Goal: Contribute content: Contribute content

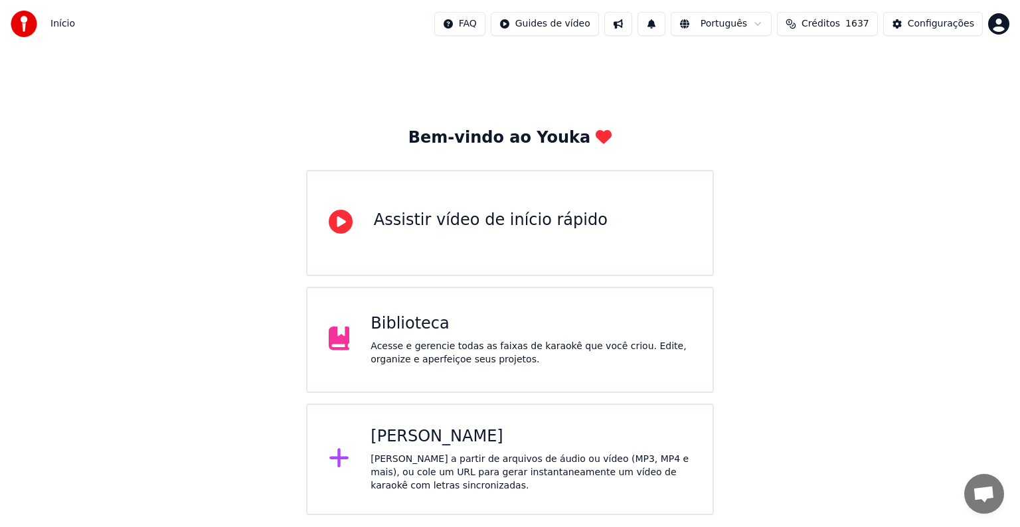
click at [392, 340] on div "Acesse e gerencie todas as faixas de karaokê que você criou. Edite, organize e …" at bounding box center [530, 353] width 321 height 27
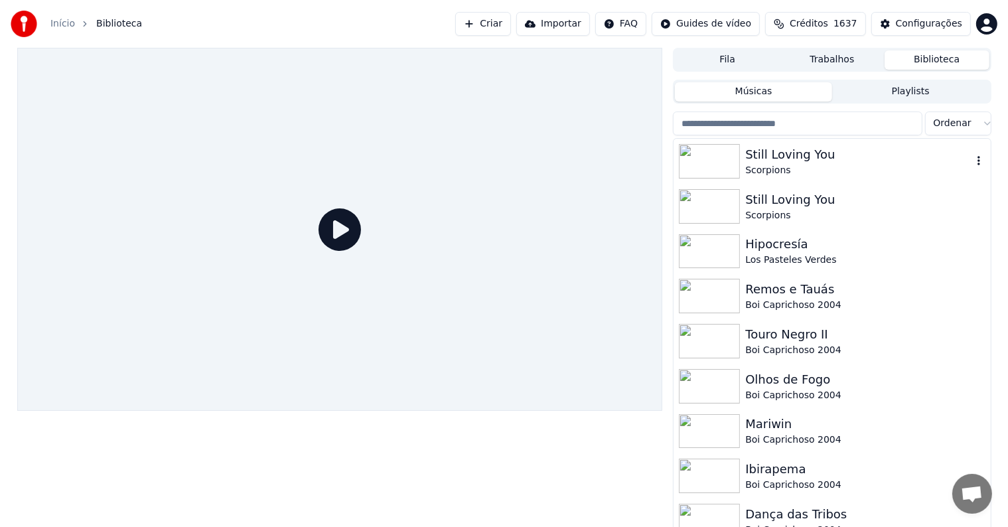
click at [791, 159] on div "Still Loving You" at bounding box center [859, 154] width 226 height 19
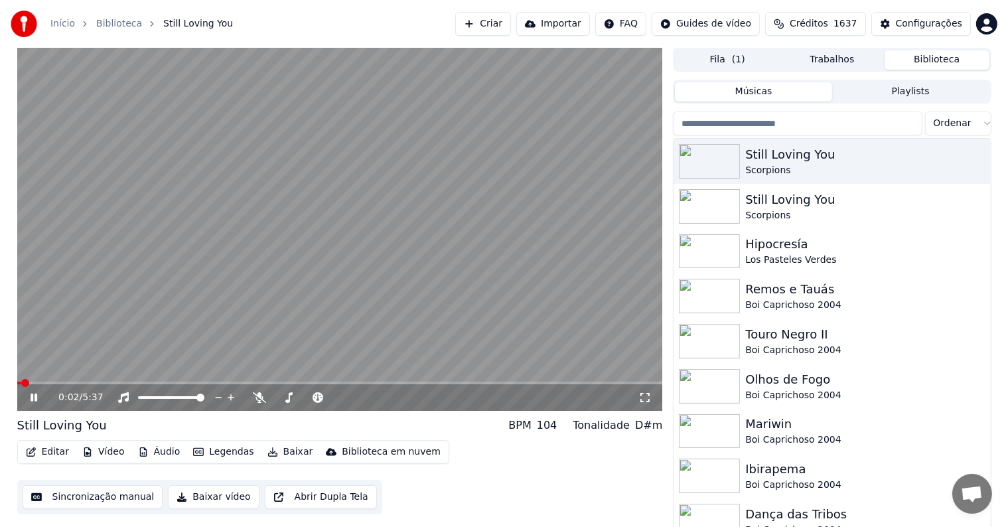
click at [286, 303] on video at bounding box center [340, 229] width 646 height 363
click at [87, 501] on button "Sincronização manual" at bounding box center [93, 497] width 141 height 24
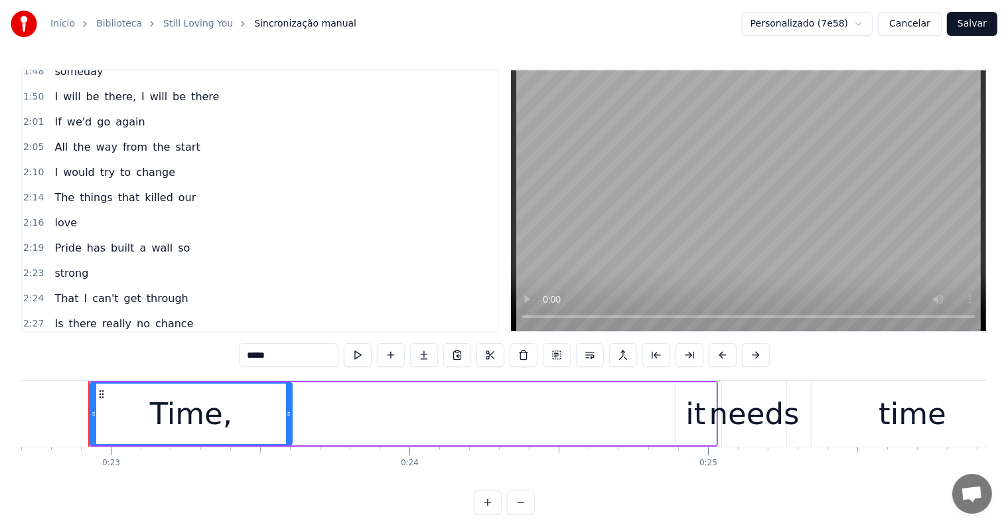
scroll to position [531, 0]
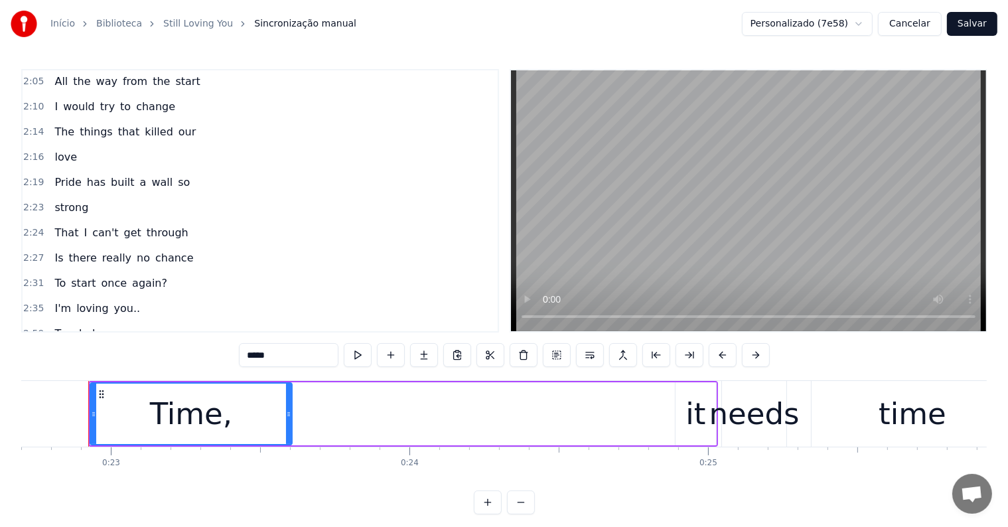
click at [53, 175] on span "Pride" at bounding box center [67, 182] width 29 height 15
type input "*****"
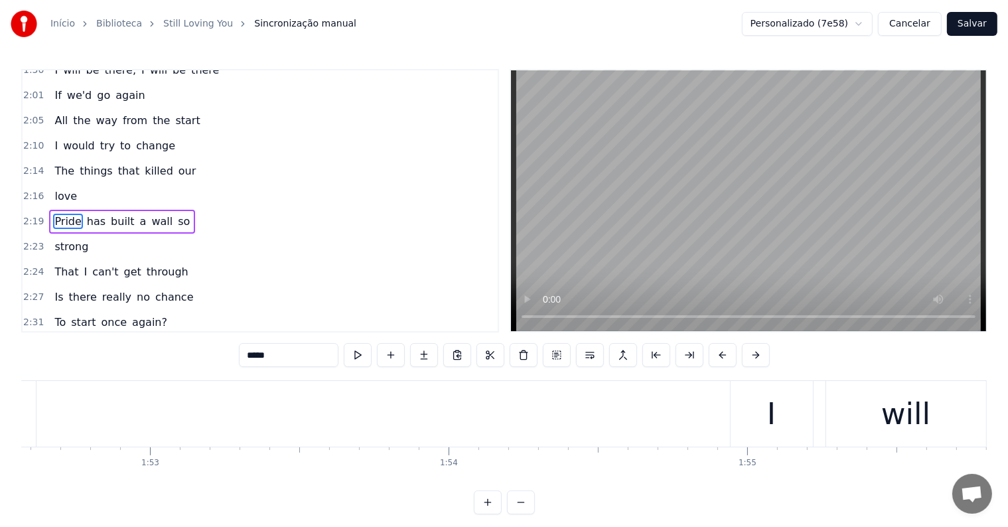
scroll to position [0, 41724]
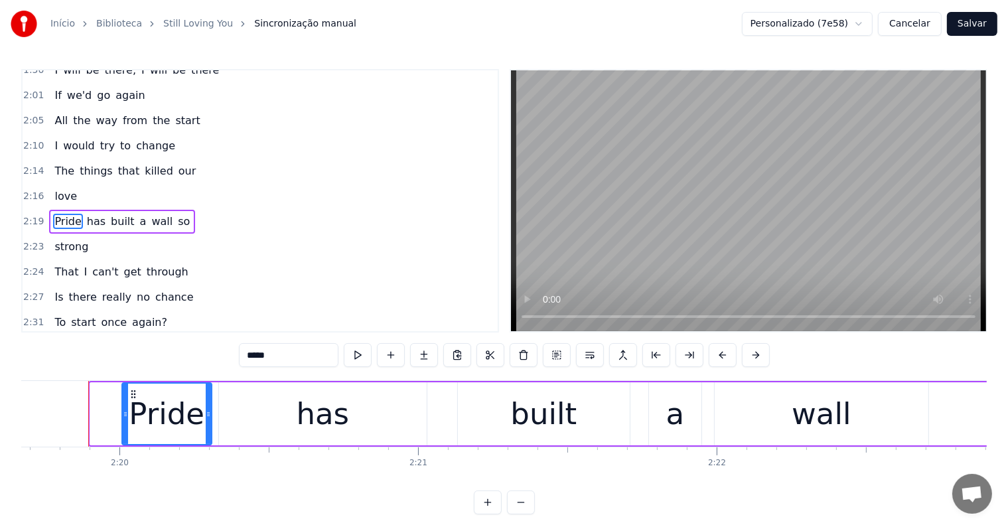
drag, startPoint x: 93, startPoint y: 414, endPoint x: 125, endPoint y: 420, distance: 32.5
click at [125, 420] on div at bounding box center [125, 414] width 5 height 60
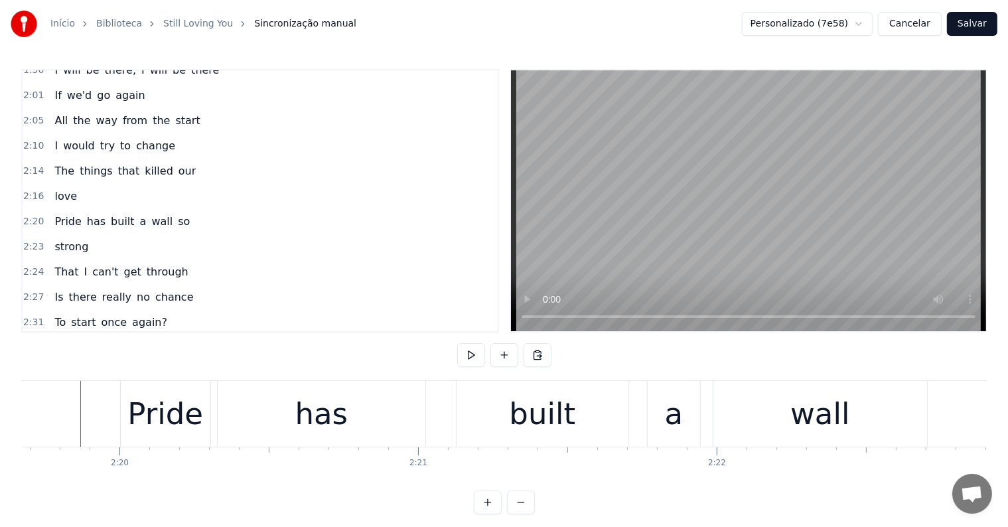
scroll to position [0, 41717]
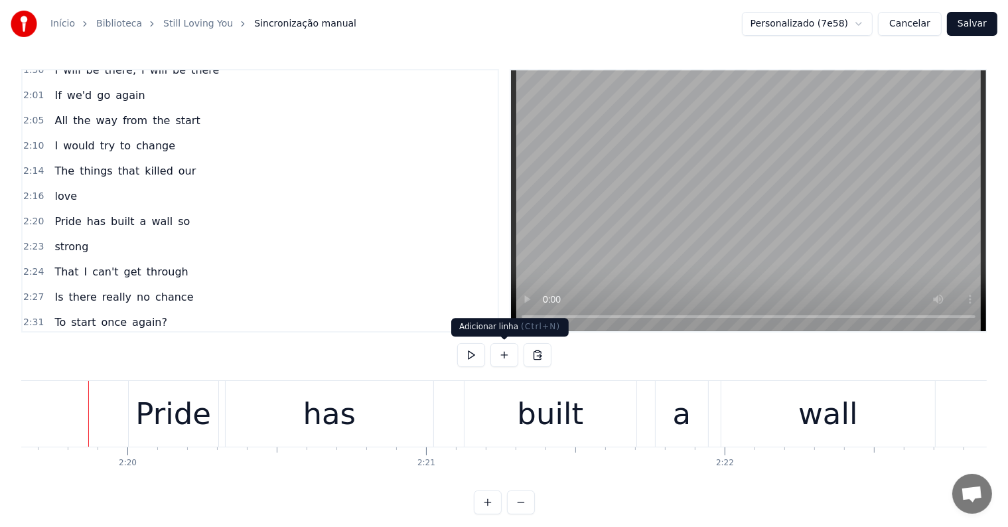
click at [503, 353] on button at bounding box center [505, 355] width 28 height 24
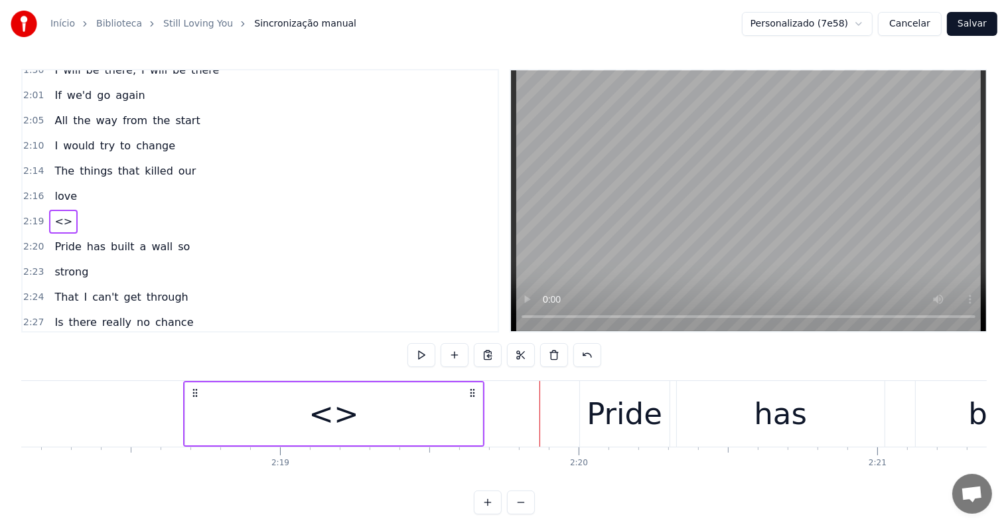
scroll to position [0, 41245]
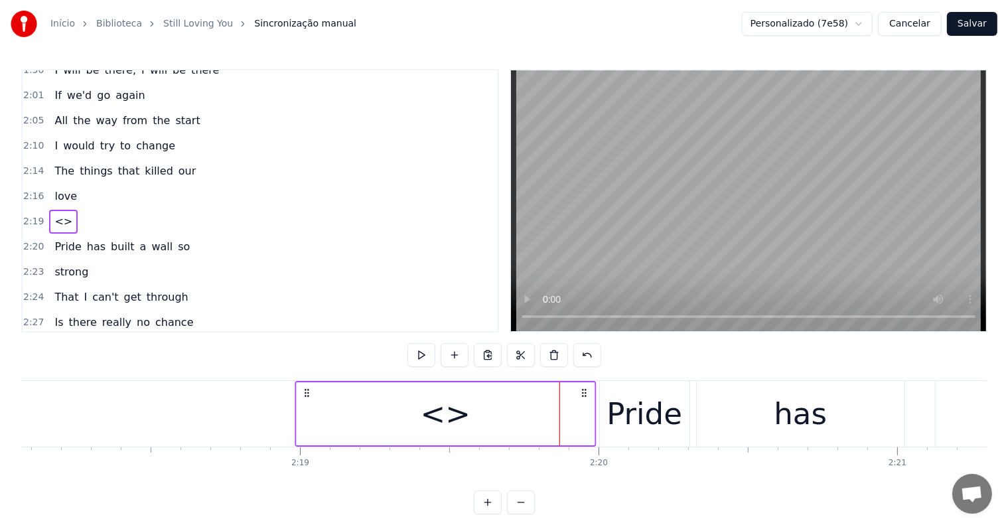
drag, startPoint x: 522, startPoint y: 392, endPoint x: 304, endPoint y: 406, distance: 218.2
click at [304, 406] on div "<>" at bounding box center [445, 414] width 301 height 66
click at [417, 414] on div "<>" at bounding box center [445, 413] width 297 height 63
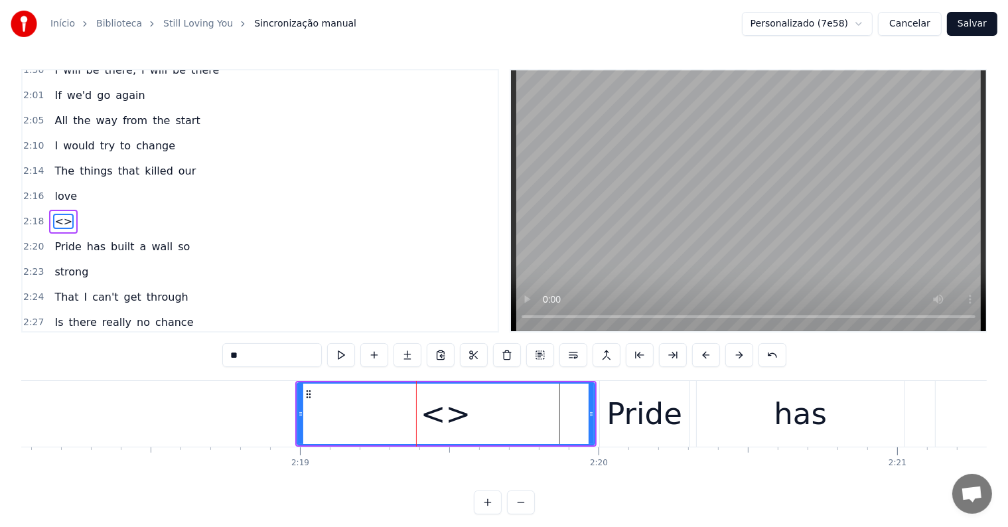
drag, startPoint x: 254, startPoint y: 352, endPoint x: 145, endPoint y: 337, distance: 109.8
click at [145, 337] on div "0:22 Time, it 0:25 needs 0:25 time 0:27 To win back your love again 0:31 I will…" at bounding box center [504, 291] width 966 height 445
type input "****"
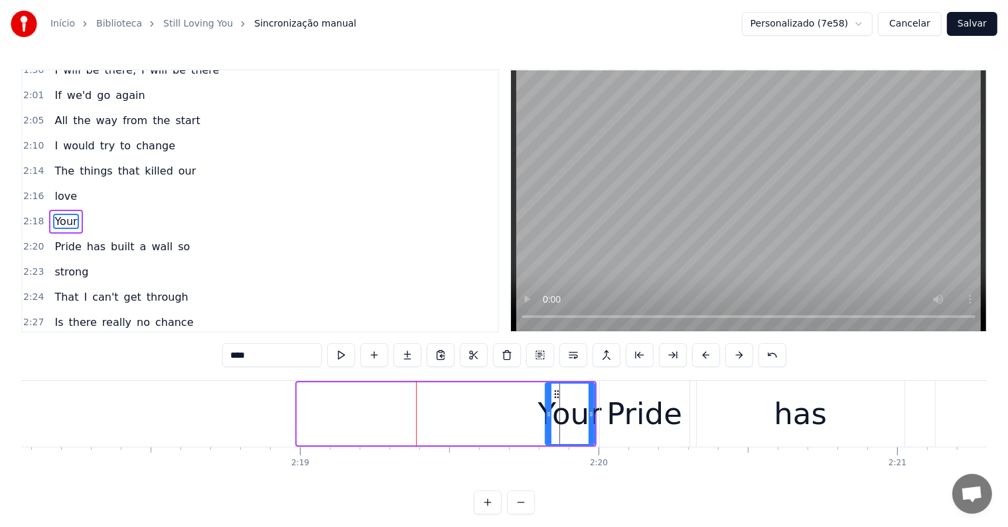
drag, startPoint x: 299, startPoint y: 413, endPoint x: 547, endPoint y: 409, distance: 248.3
click at [547, 409] on icon at bounding box center [548, 414] width 5 height 11
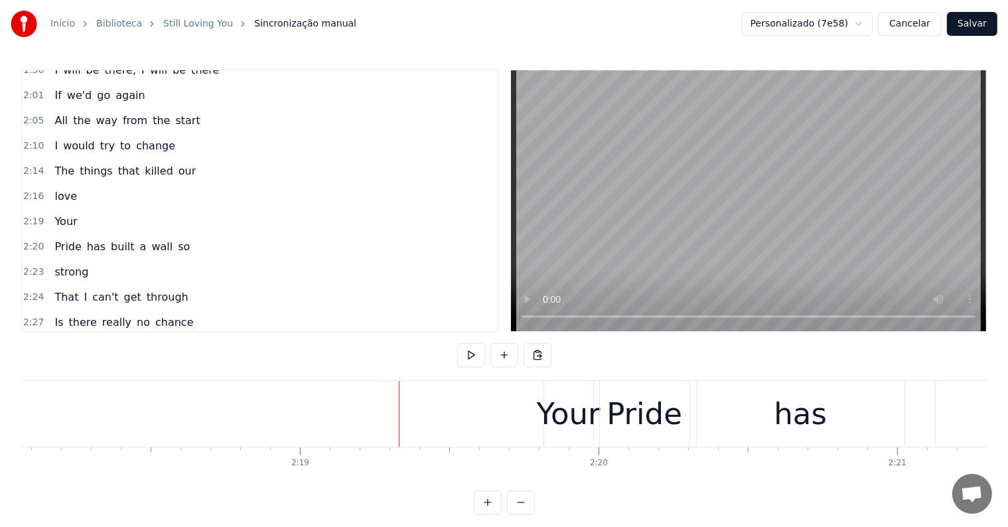
click at [558, 414] on div "Your" at bounding box center [569, 414] width 64 height 45
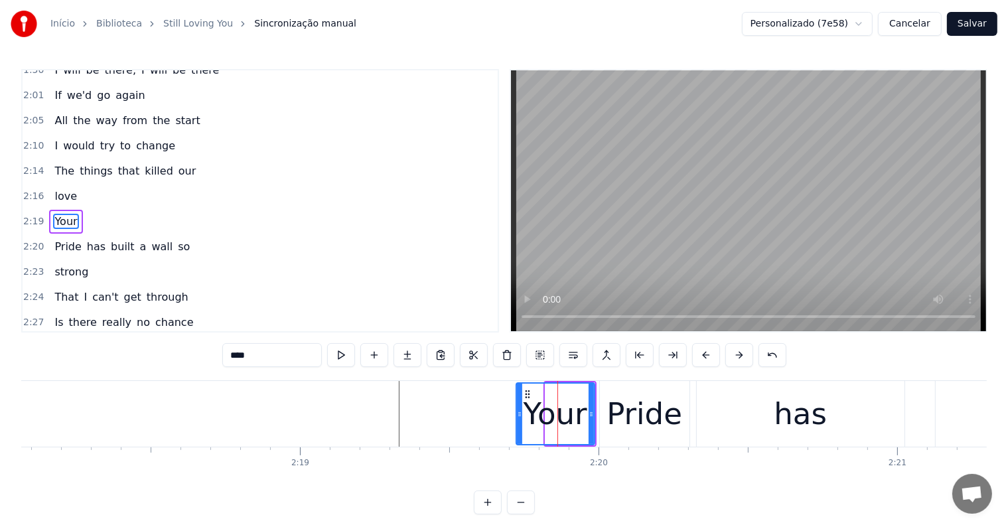
drag, startPoint x: 547, startPoint y: 412, endPoint x: 518, endPoint y: 414, distance: 29.3
click at [518, 414] on icon at bounding box center [519, 414] width 5 height 11
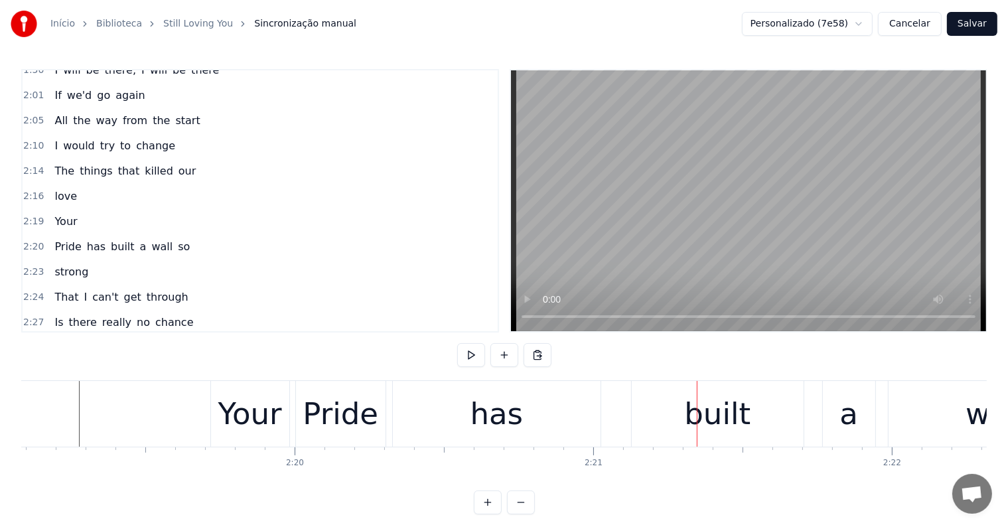
scroll to position [0, 41547]
click at [325, 416] on div "Pride" at bounding box center [343, 414] width 76 height 45
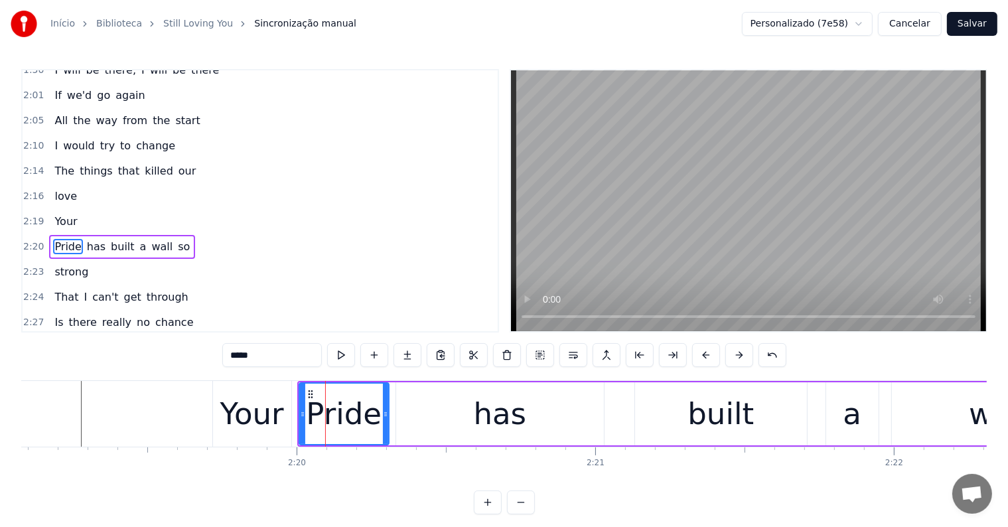
scroll to position [516, 0]
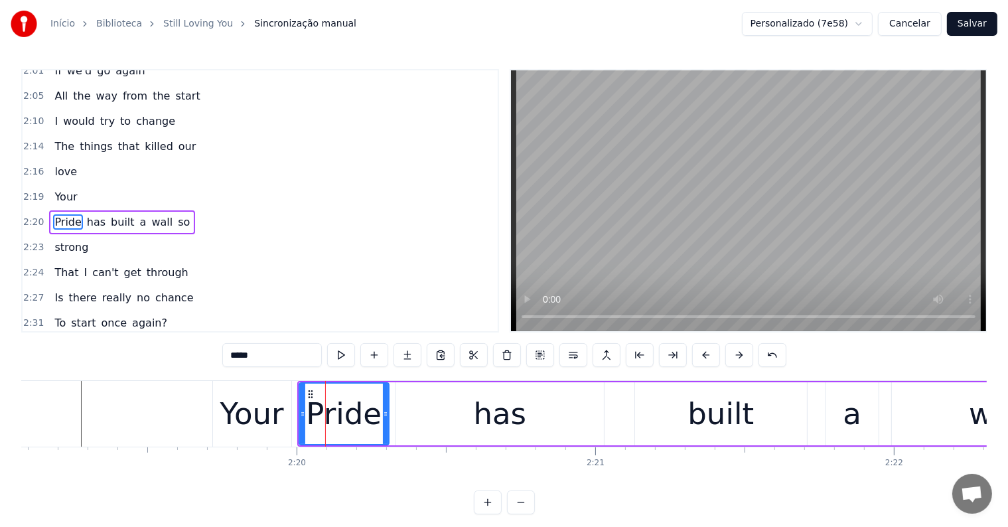
click at [238, 417] on div "Your" at bounding box center [252, 414] width 64 height 45
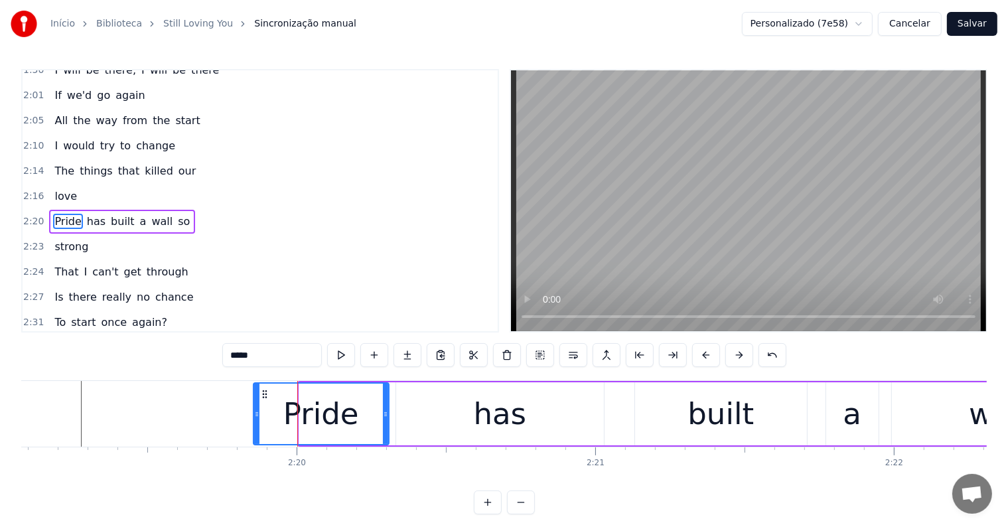
drag, startPoint x: 301, startPoint y: 414, endPoint x: 256, endPoint y: 414, distance: 45.8
click at [256, 414] on icon at bounding box center [256, 414] width 5 height 11
drag, startPoint x: 275, startPoint y: 354, endPoint x: 219, endPoint y: 354, distance: 56.4
click at [219, 354] on div "0:22 Time, it 0:25 needs 0:25 time 0:27 To win back your love again 0:31 I will…" at bounding box center [504, 291] width 966 height 445
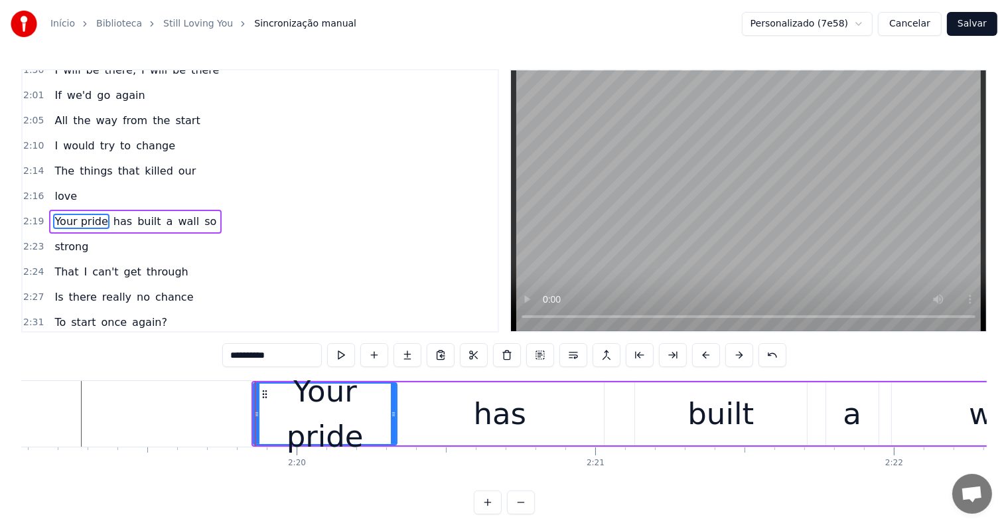
drag, startPoint x: 385, startPoint y: 414, endPoint x: 393, endPoint y: 414, distance: 8.0
click at [393, 414] on icon at bounding box center [393, 414] width 5 height 11
type input "**********"
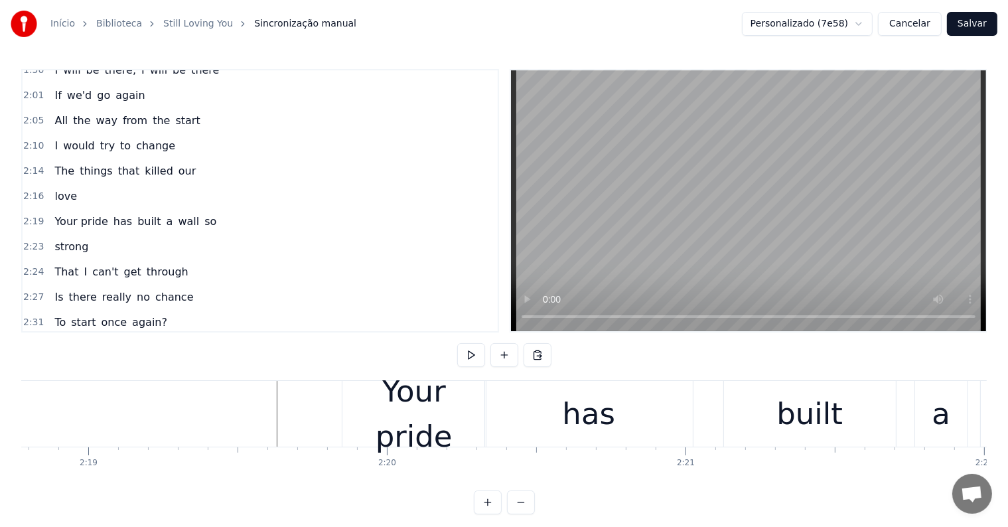
scroll to position [0, 41436]
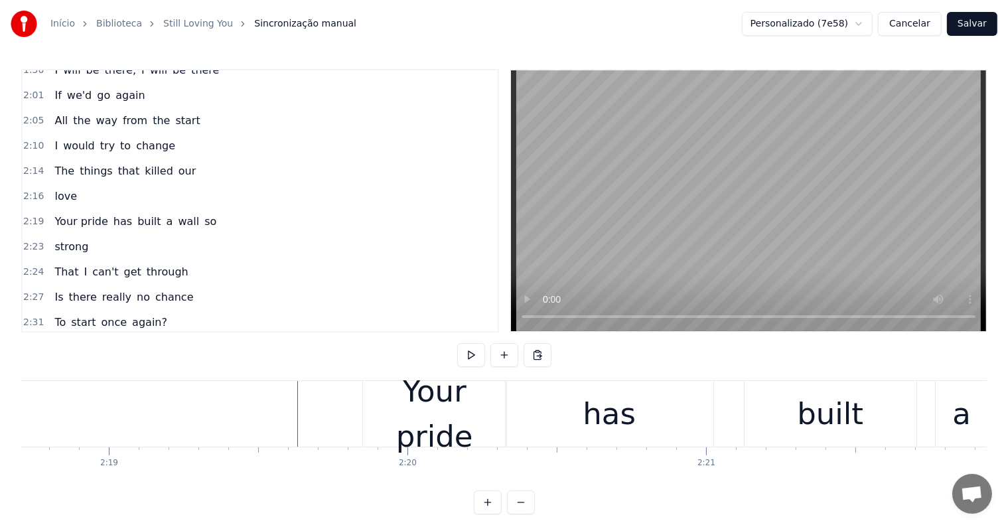
click at [443, 431] on div "Your pride" at bounding box center [434, 414] width 143 height 90
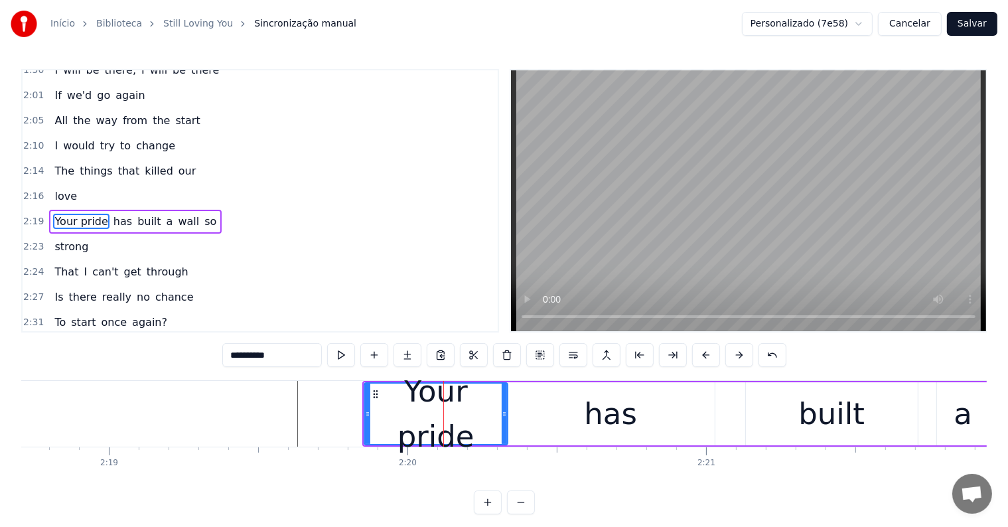
drag, startPoint x: 281, startPoint y: 358, endPoint x: 181, endPoint y: 357, distance: 100.9
click at [181, 357] on div "0:22 Time, it 0:25 needs 0:25 time 0:27 To win back your love again 0:31 I will…" at bounding box center [504, 291] width 966 height 445
drag, startPoint x: 368, startPoint y: 413, endPoint x: 377, endPoint y: 414, distance: 9.4
click at [377, 414] on icon at bounding box center [376, 414] width 5 height 11
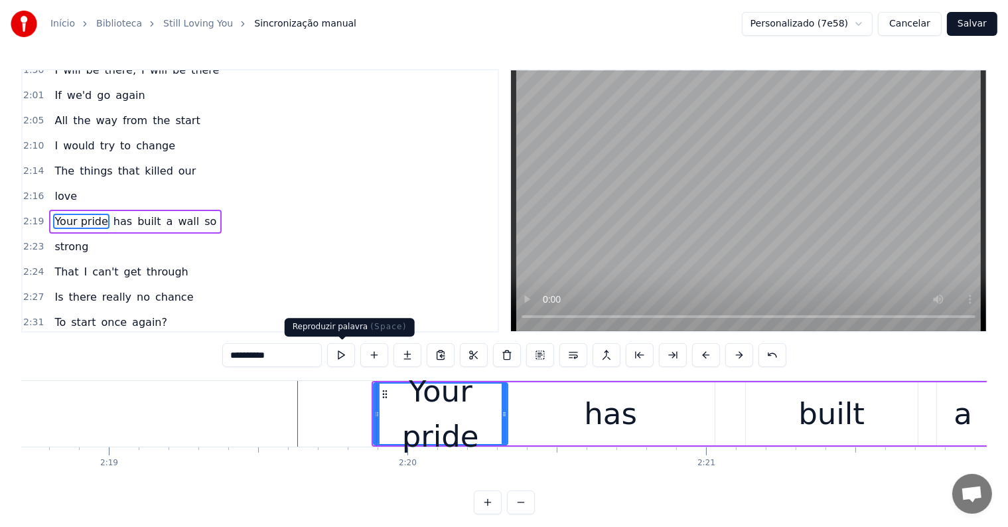
click at [341, 353] on button at bounding box center [341, 355] width 28 height 24
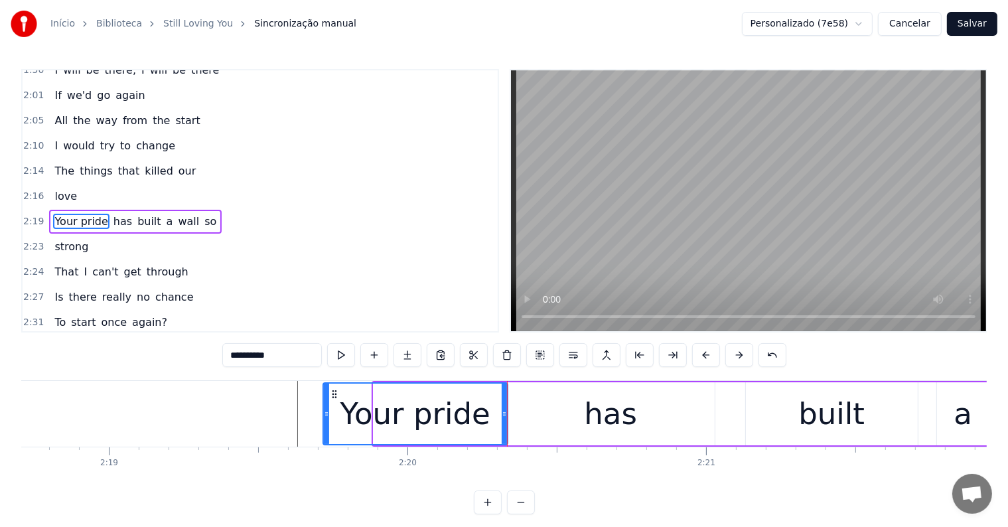
drag, startPoint x: 374, startPoint y: 412, endPoint x: 323, endPoint y: 412, distance: 50.5
click at [324, 412] on icon at bounding box center [326, 414] width 5 height 11
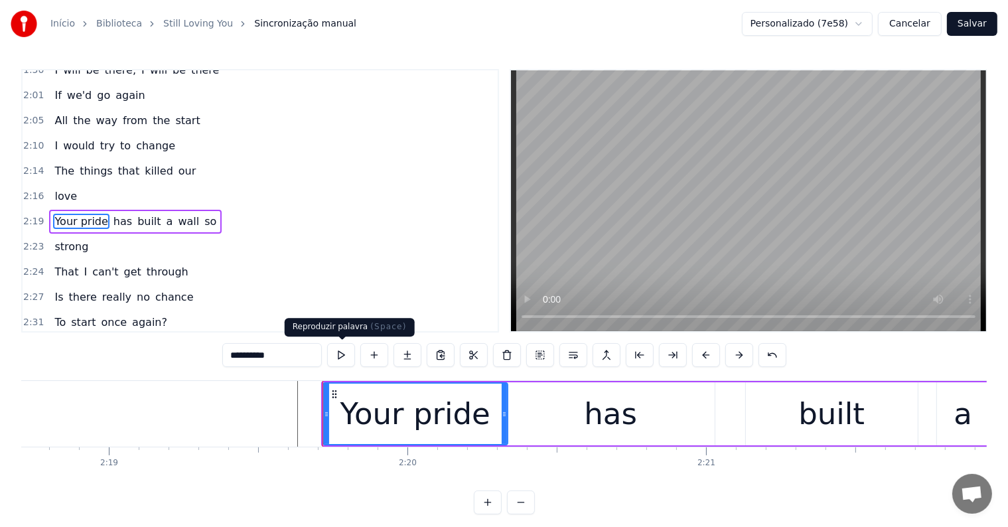
click at [345, 354] on button at bounding box center [341, 355] width 28 height 24
click at [343, 353] on button at bounding box center [341, 355] width 28 height 24
click at [552, 418] on div "has" at bounding box center [611, 413] width 208 height 63
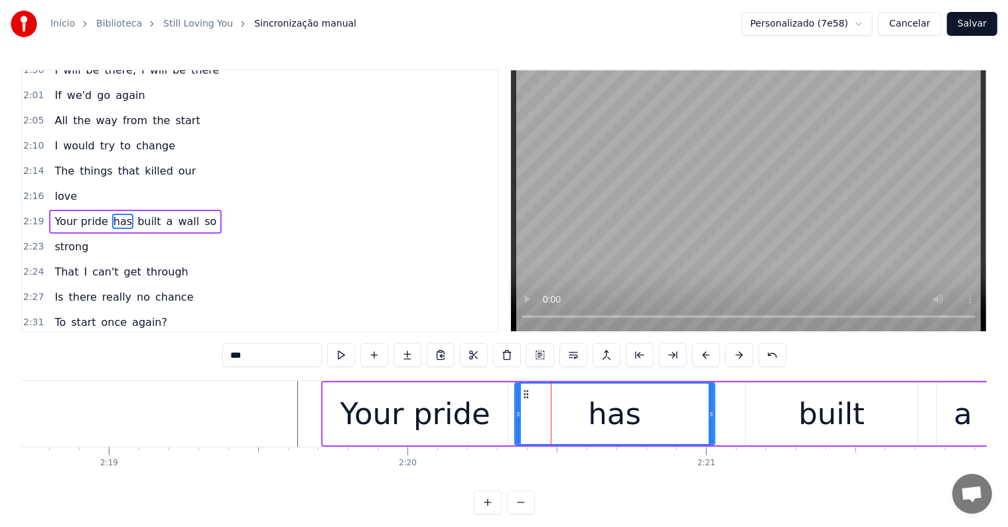
drag, startPoint x: 508, startPoint y: 412, endPoint x: 516, endPoint y: 414, distance: 8.2
click at [516, 414] on icon at bounding box center [518, 414] width 5 height 11
click at [340, 353] on button at bounding box center [341, 355] width 28 height 24
click at [351, 409] on div "Your pride" at bounding box center [416, 414] width 150 height 45
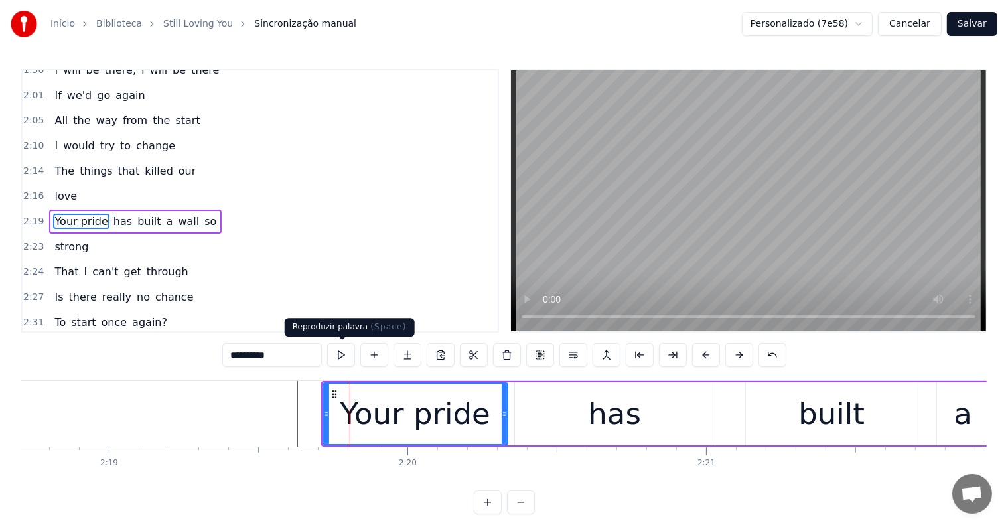
click at [338, 356] on button at bounding box center [341, 355] width 28 height 24
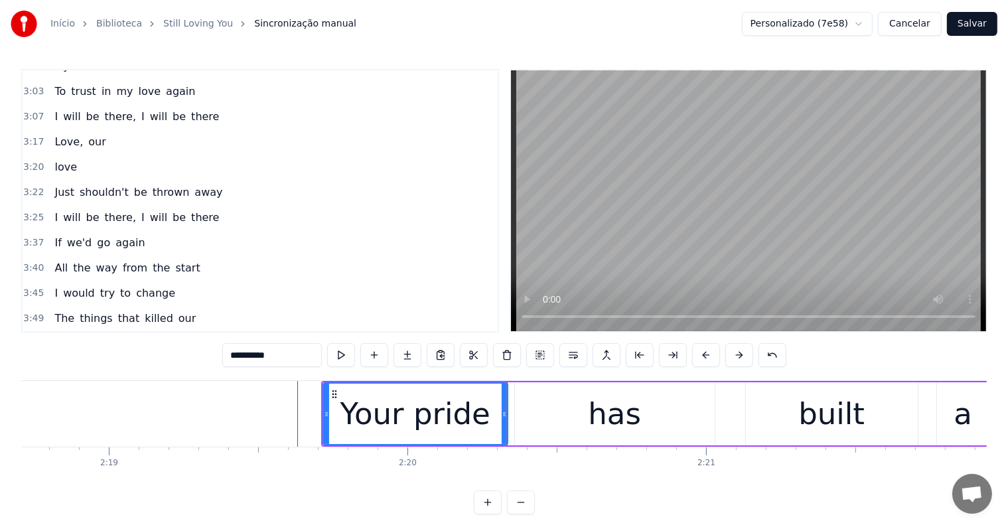
scroll to position [890, 0]
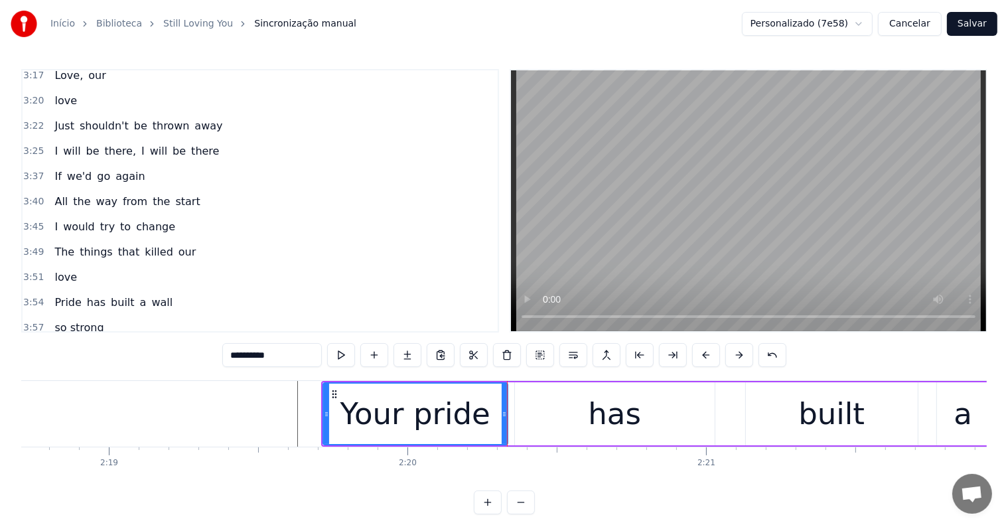
click at [60, 295] on span "Pride" at bounding box center [67, 302] width 29 height 15
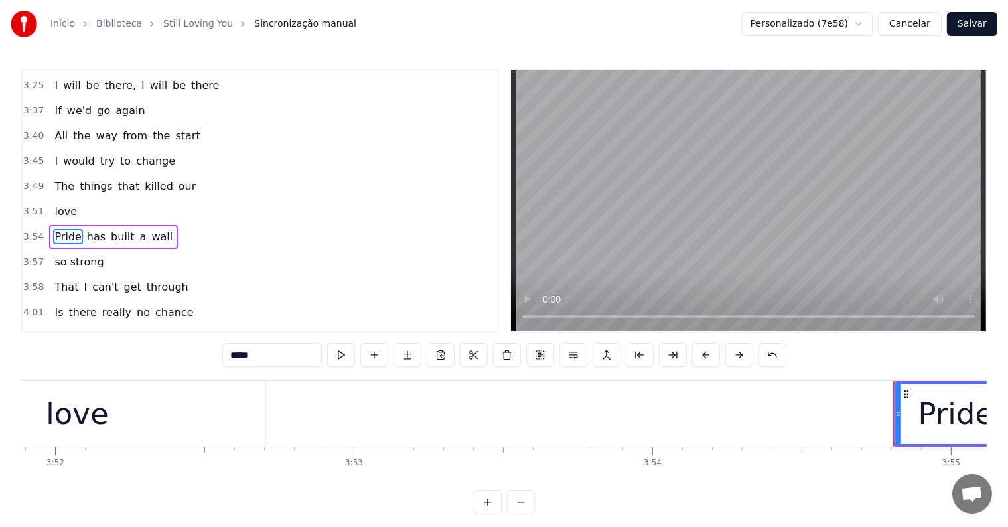
scroll to position [0, 70078]
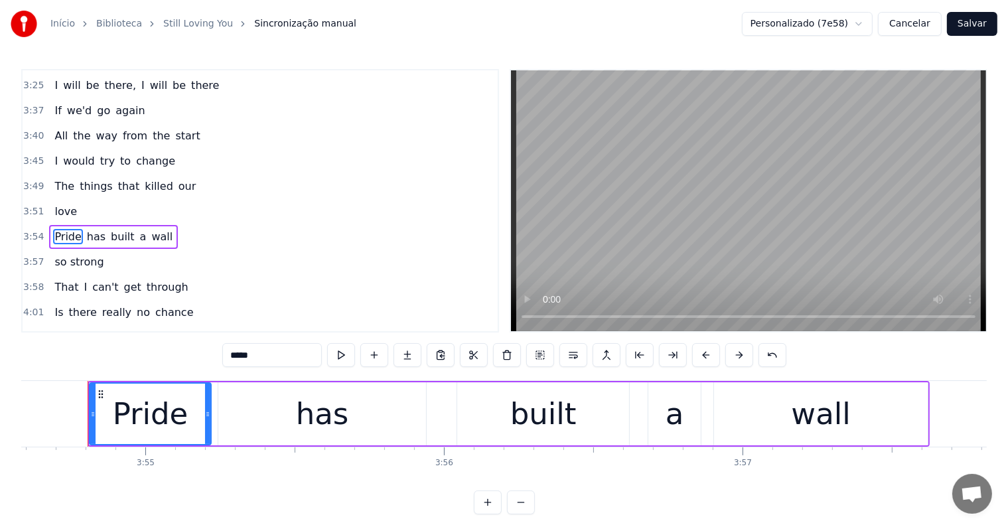
drag, startPoint x: 272, startPoint y: 361, endPoint x: 208, endPoint y: 359, distance: 63.8
click at [208, 359] on div "0:22 Time, it 0:25 needs 0:25 time 0:27 To win back your love again 0:31 I will…" at bounding box center [504, 291] width 966 height 445
paste input "*****"
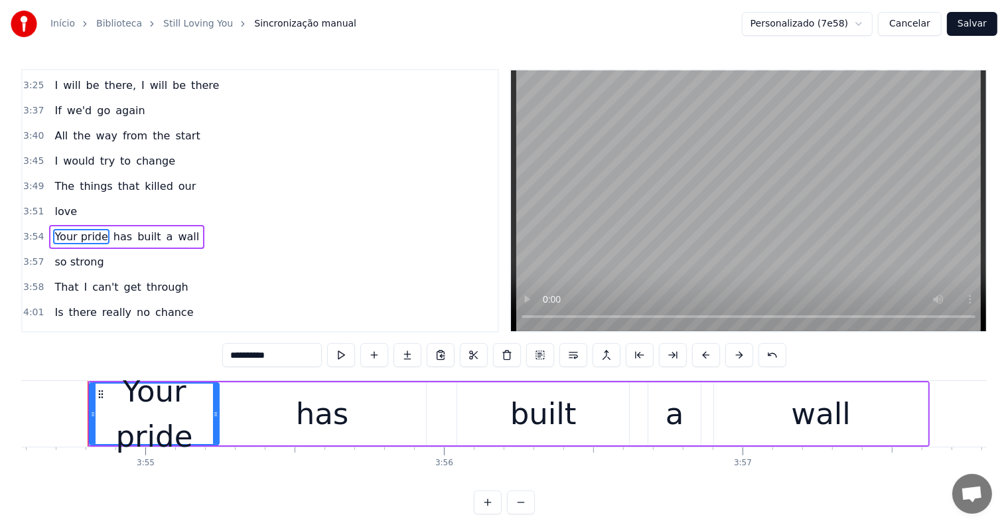
drag, startPoint x: 210, startPoint y: 415, endPoint x: 218, endPoint y: 416, distance: 8.0
click at [218, 416] on icon at bounding box center [215, 414] width 5 height 11
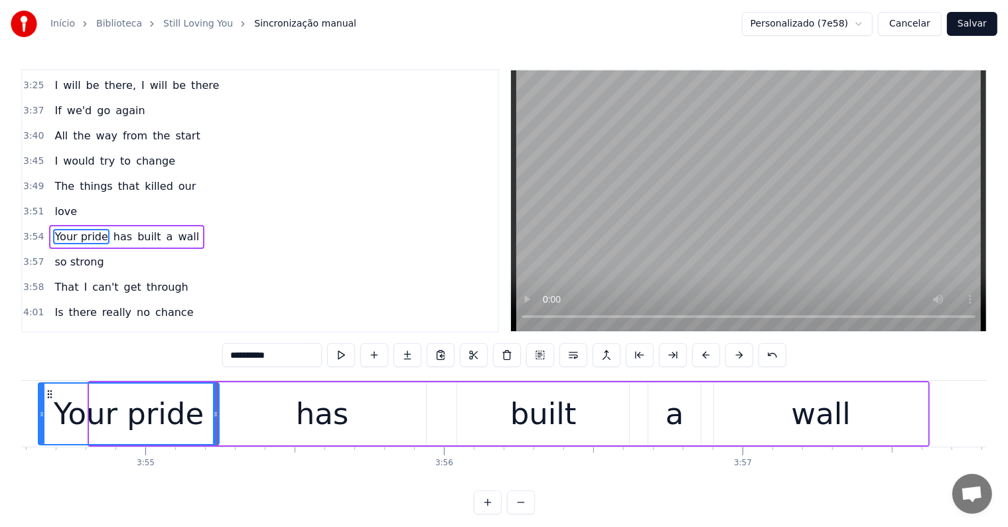
drag, startPoint x: 90, startPoint y: 410, endPoint x: 39, endPoint y: 414, distance: 51.3
click at [39, 414] on icon at bounding box center [41, 414] width 5 height 11
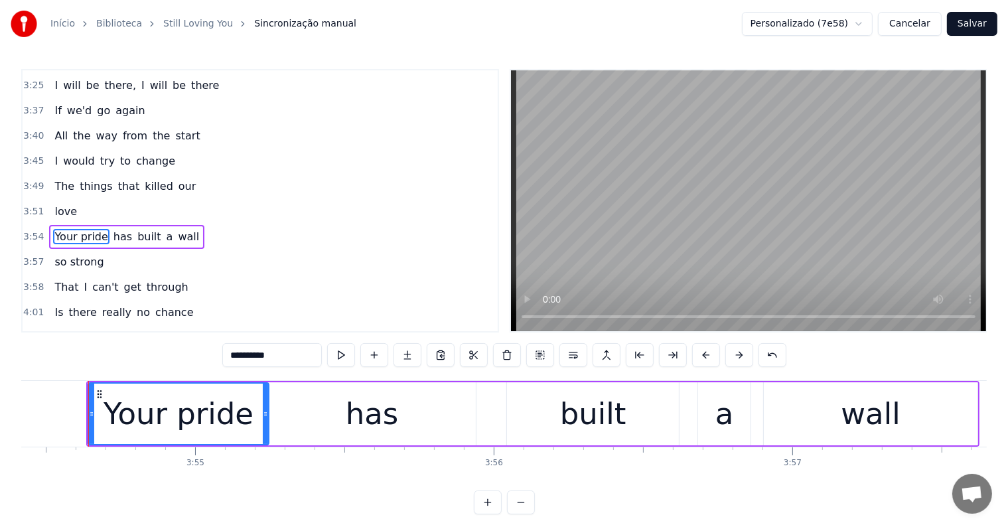
type input "**********"
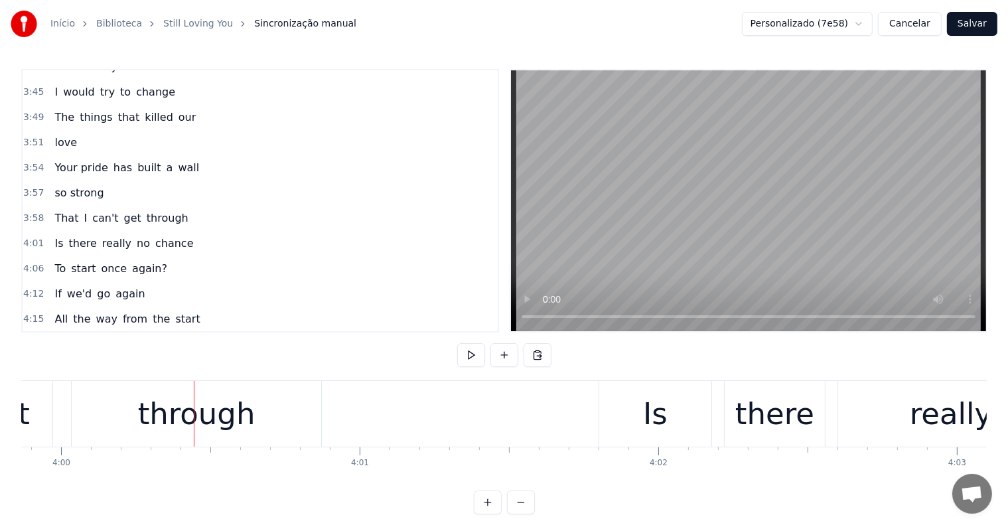
scroll to position [1019, 0]
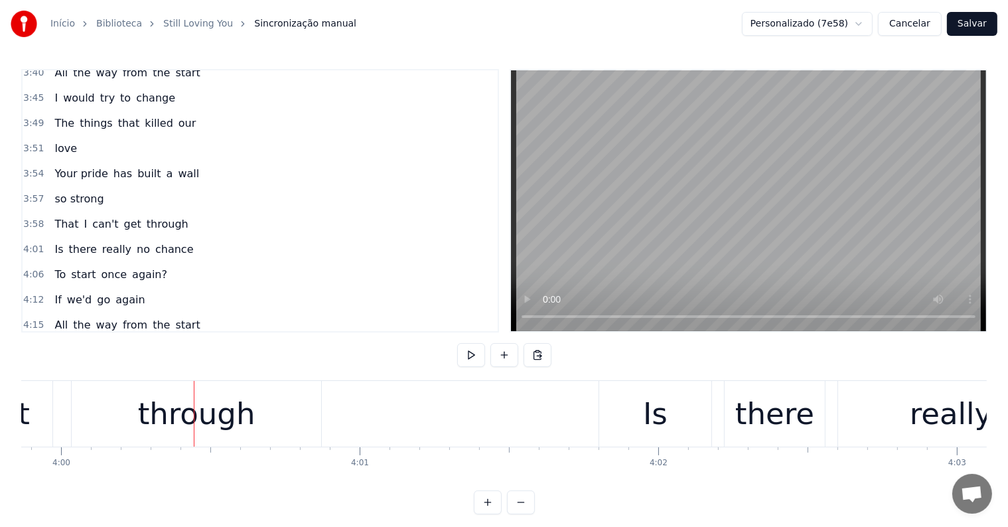
click at [53, 166] on span "Your pride" at bounding box center [81, 173] width 56 height 15
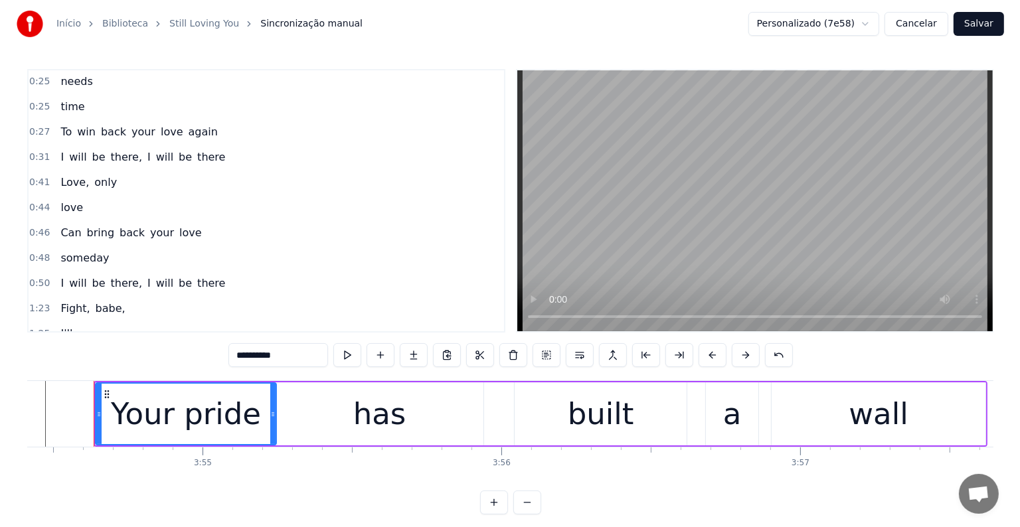
scroll to position [0, 0]
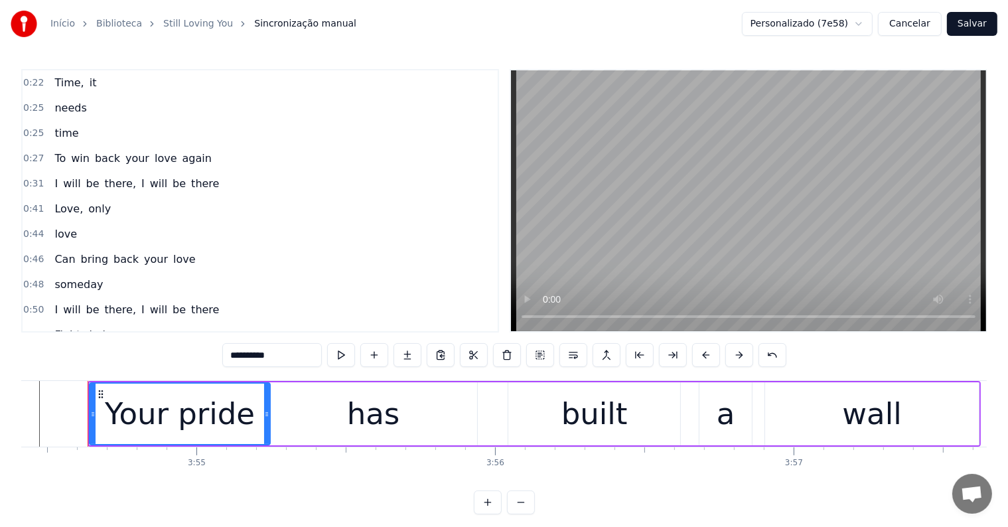
click at [976, 21] on button "Salvar" at bounding box center [972, 24] width 50 height 24
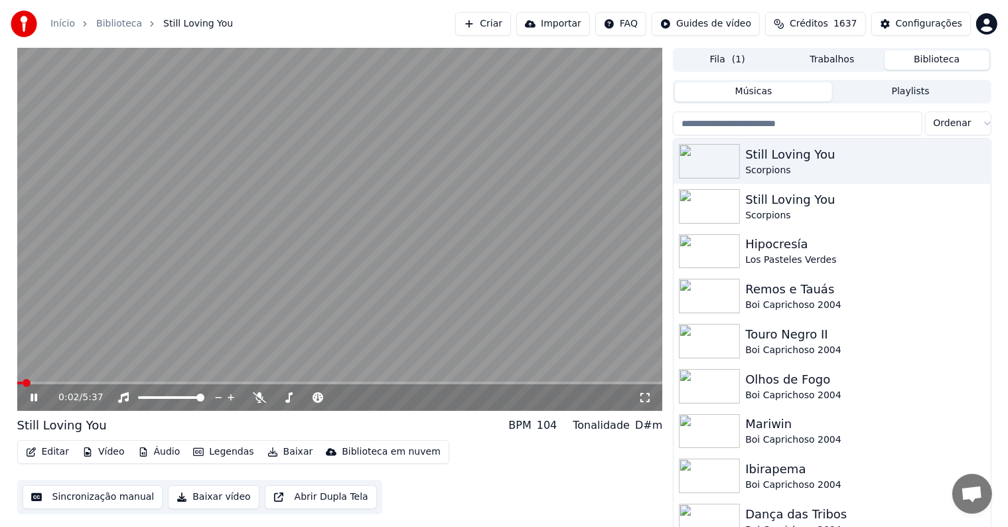
click at [238, 264] on video at bounding box center [340, 229] width 646 height 363
click at [509, 25] on button "Criar" at bounding box center [483, 24] width 56 height 24
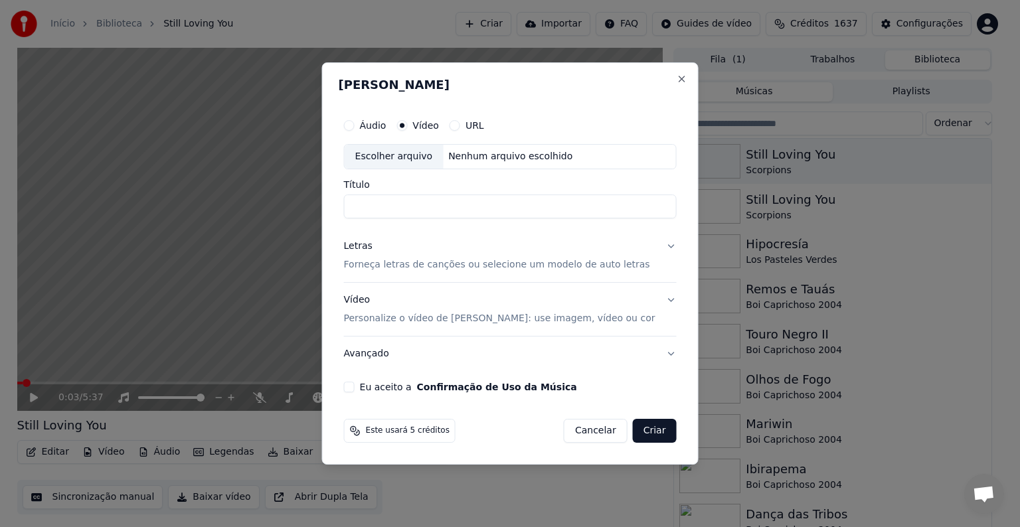
click at [394, 151] on div "Escolher arquivo" at bounding box center [394, 157] width 99 height 24
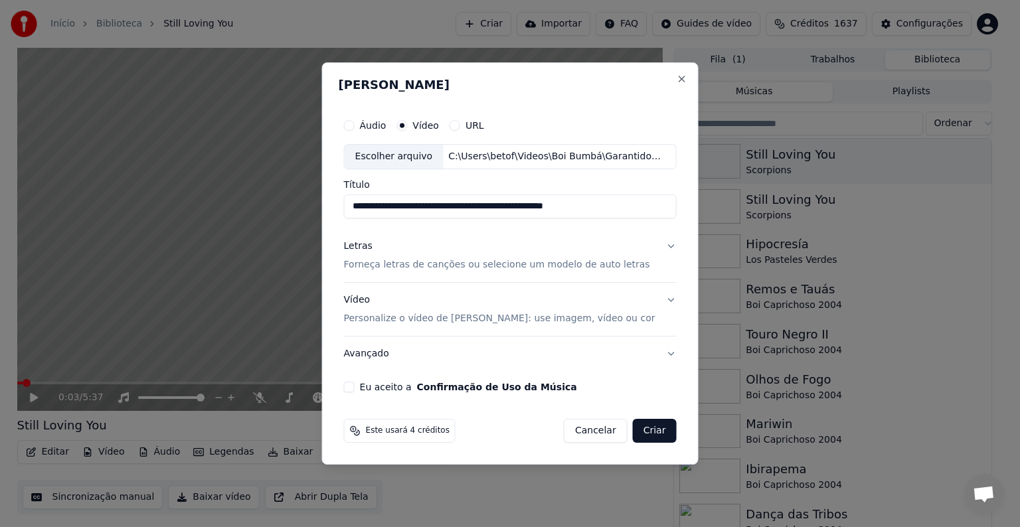
drag, startPoint x: 431, startPoint y: 206, endPoint x: 613, endPoint y: 201, distance: 182.6
click at [613, 201] on input "**********" at bounding box center [510, 207] width 333 height 24
type input "**********"
click at [376, 265] on p "Forneça letras de canções ou selecione um modelo de auto letras" at bounding box center [497, 264] width 306 height 13
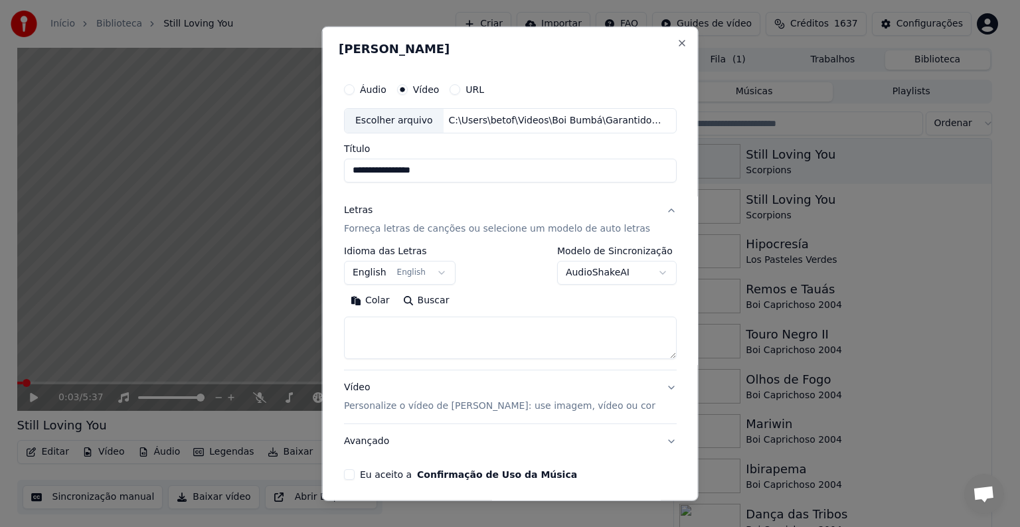
click at [372, 277] on button "English English" at bounding box center [400, 273] width 112 height 24
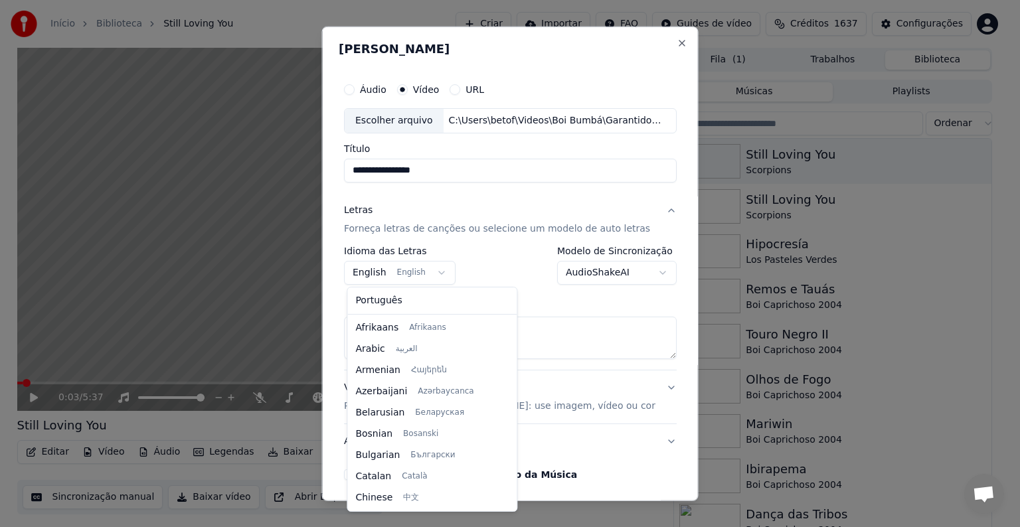
scroll to position [106, 0]
select select "**"
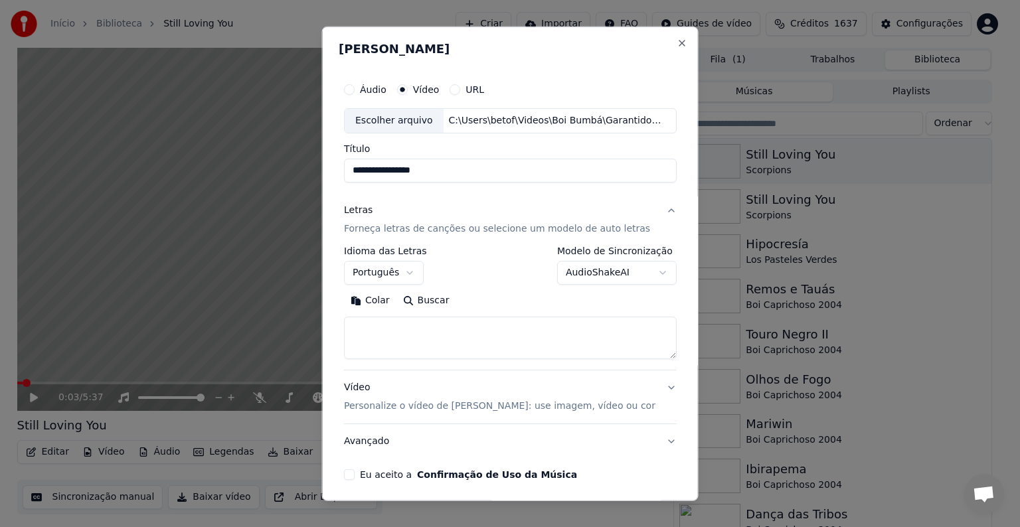
click at [376, 297] on button "Colar" at bounding box center [370, 300] width 52 height 21
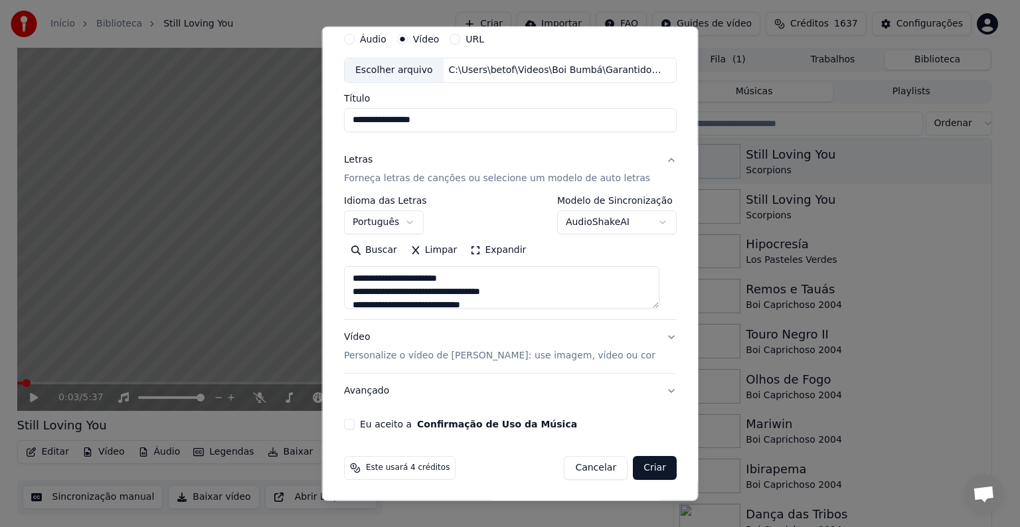
click at [378, 351] on p "Personalize o vídeo de [PERSON_NAME]: use imagem, vídeo ou cor" at bounding box center [499, 355] width 311 height 13
type textarea "**********"
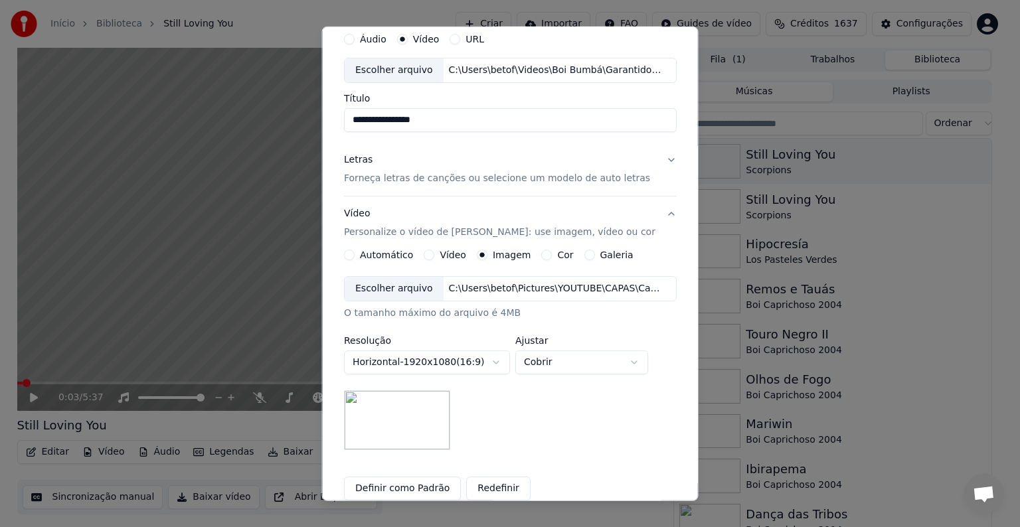
click at [387, 294] on div "Escolher arquivo" at bounding box center [394, 289] width 99 height 24
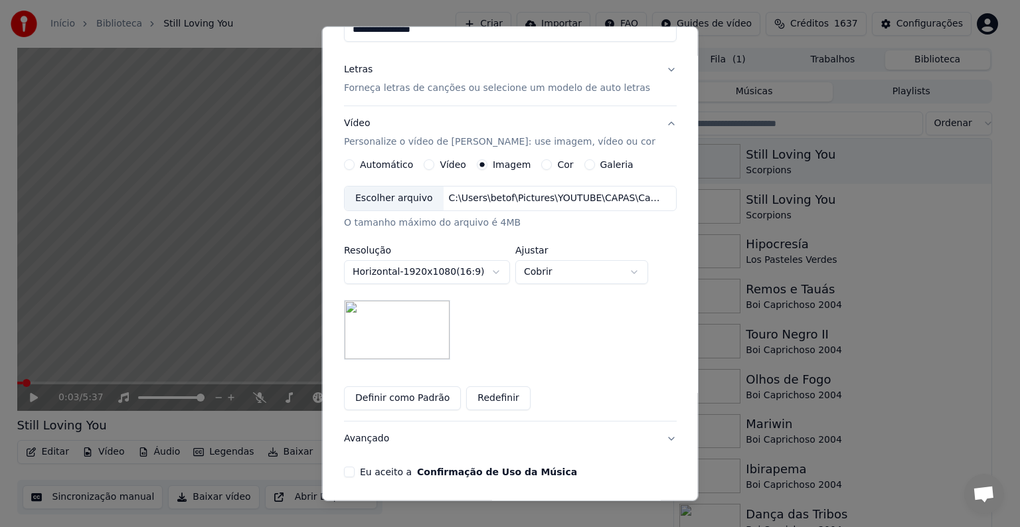
scroll to position [183, 0]
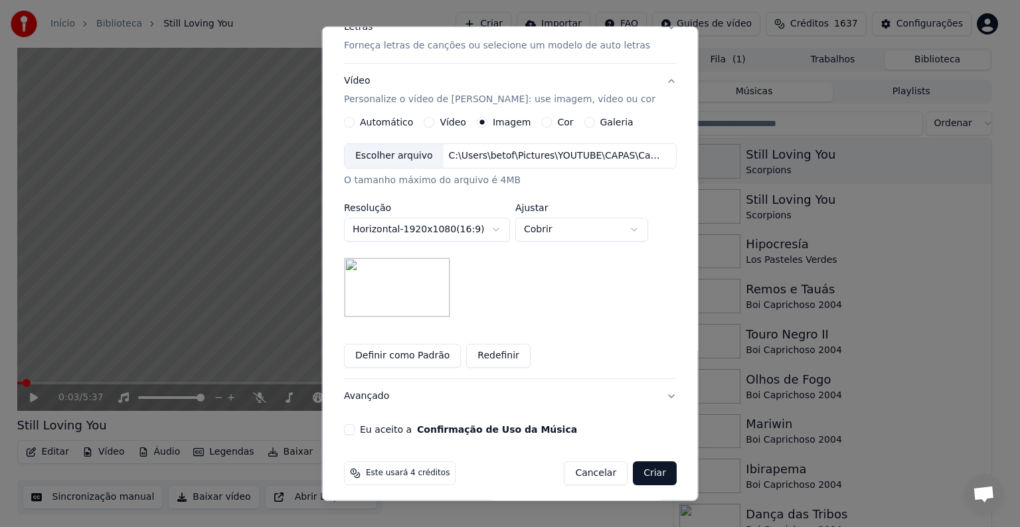
click at [388, 357] on button "Definir como Padrão" at bounding box center [402, 356] width 117 height 24
click at [353, 430] on button "Eu aceito a Confirmação de Uso da Música" at bounding box center [349, 429] width 11 height 11
click at [638, 475] on button "Criar" at bounding box center [655, 473] width 44 height 24
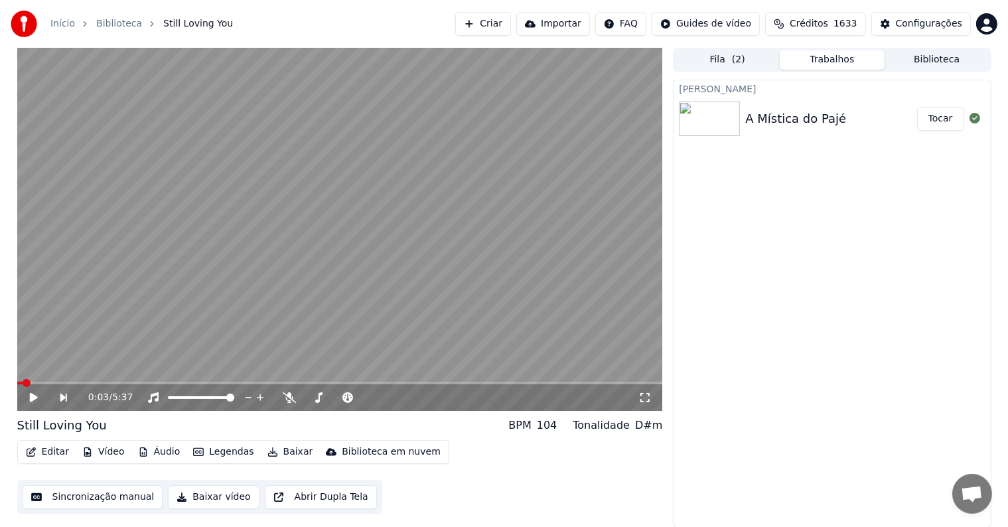
click at [937, 122] on button "Tocar" at bounding box center [940, 119] width 47 height 24
click at [369, 177] on video at bounding box center [340, 229] width 646 height 363
click at [361, 195] on video at bounding box center [340, 229] width 646 height 363
click at [497, 26] on button "Criar" at bounding box center [483, 24] width 56 height 24
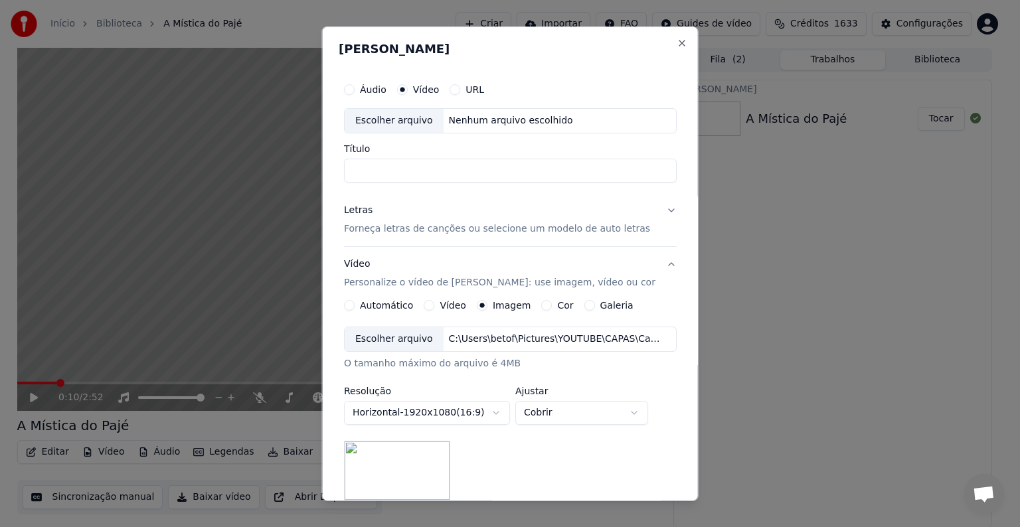
click at [366, 125] on div "Escolher arquivo" at bounding box center [394, 121] width 99 height 24
drag, startPoint x: 428, startPoint y: 168, endPoint x: 593, endPoint y: 170, distance: 164.6
click at [593, 170] on input "**********" at bounding box center [510, 171] width 333 height 24
type input "**********"
click at [366, 229] on p "Forneça letras de canções ou selecione um modelo de auto letras" at bounding box center [497, 228] width 306 height 13
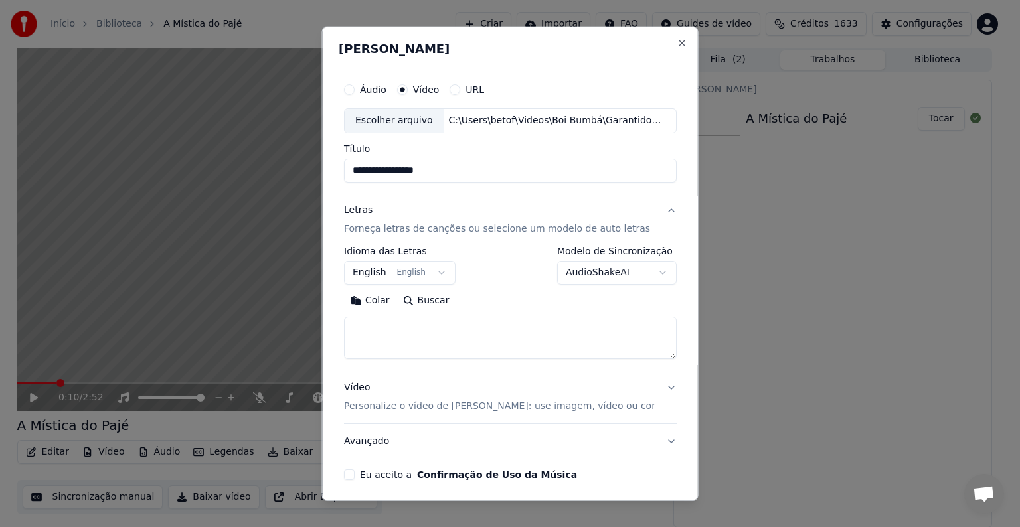
click at [374, 268] on button "English English" at bounding box center [400, 273] width 112 height 24
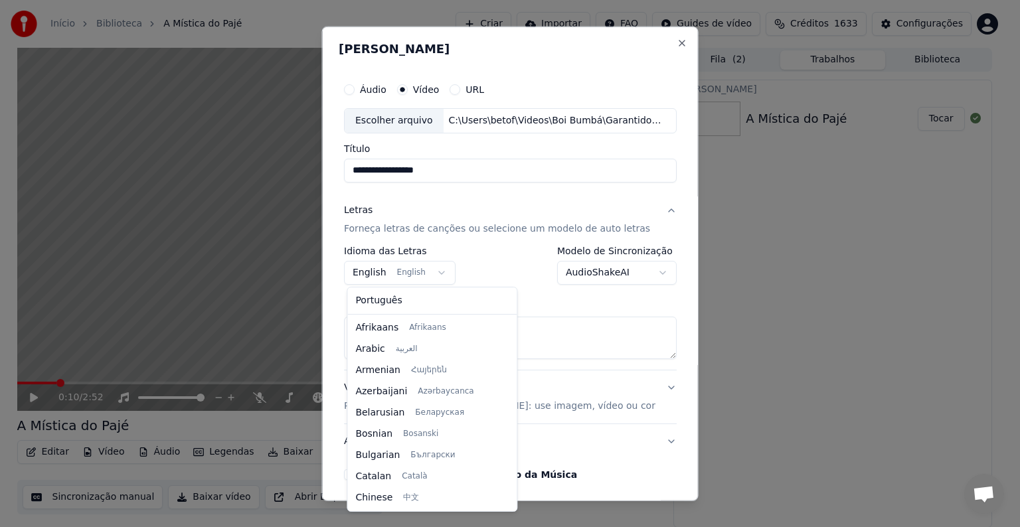
scroll to position [106, 0]
select select "**"
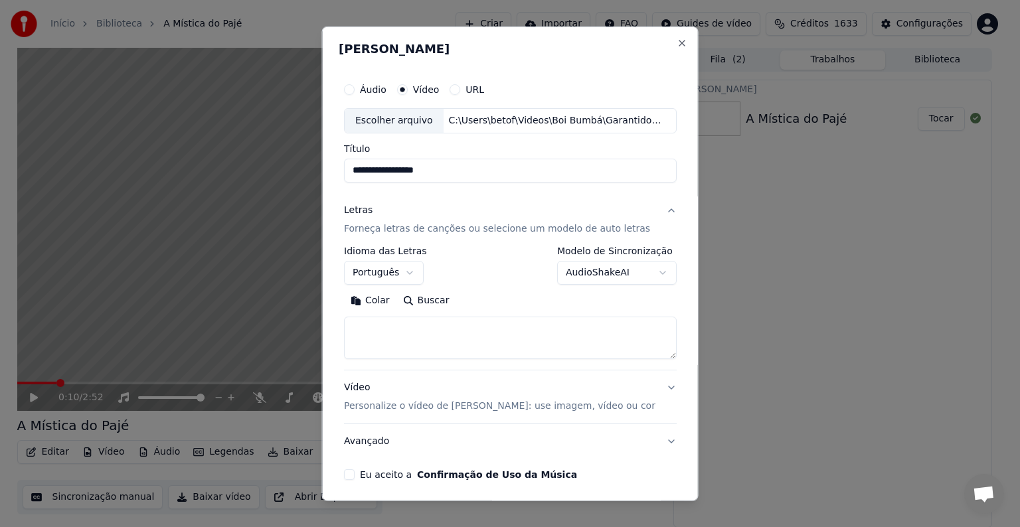
click at [379, 301] on button "Colar" at bounding box center [370, 300] width 52 height 21
click at [376, 406] on p "Personalize o vídeo de [PERSON_NAME]: use imagem, vídeo ou cor" at bounding box center [499, 406] width 311 height 13
type textarea "**********"
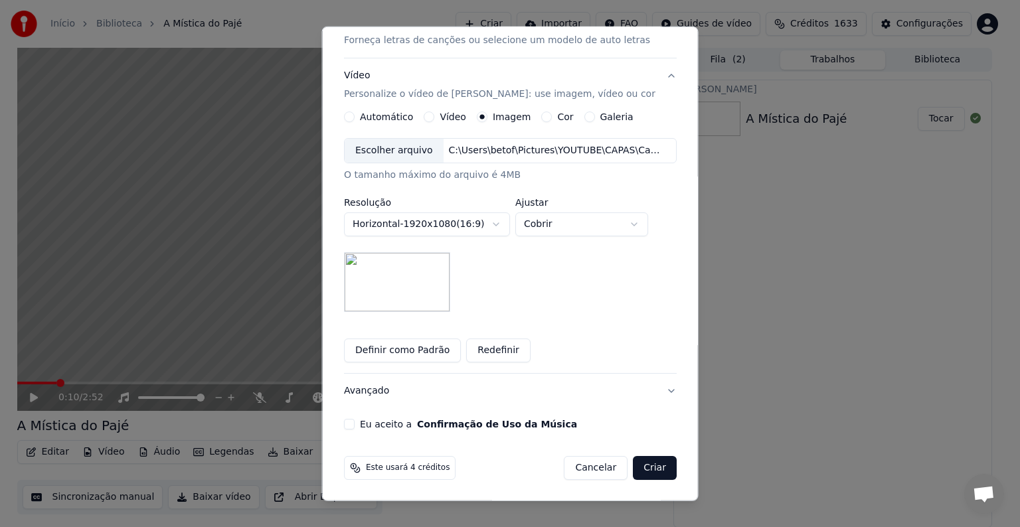
click at [478, 351] on button "Redefinir" at bounding box center [498, 351] width 64 height 24
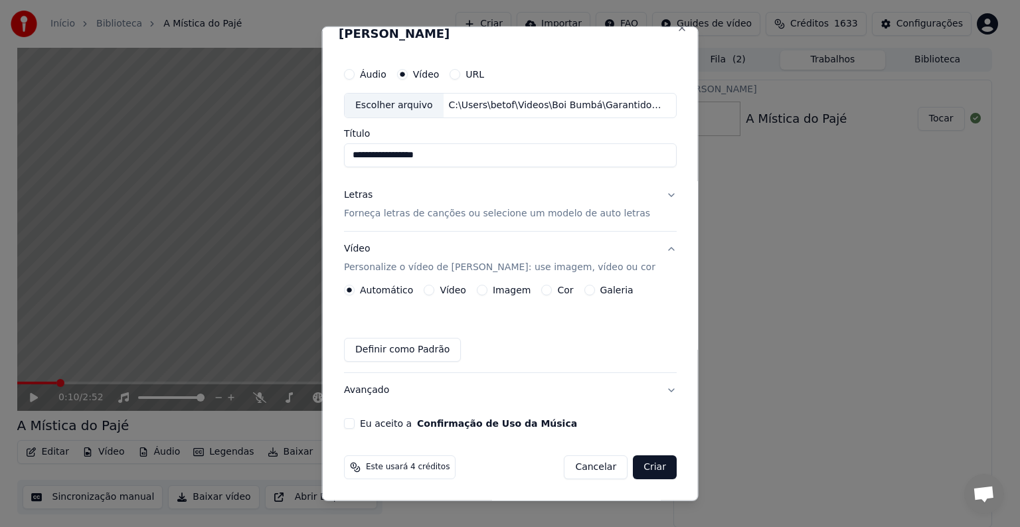
scroll to position [15, 0]
click at [382, 270] on p "Personalize o vídeo de [PERSON_NAME]: use imagem, vídeo ou cor" at bounding box center [499, 268] width 311 height 13
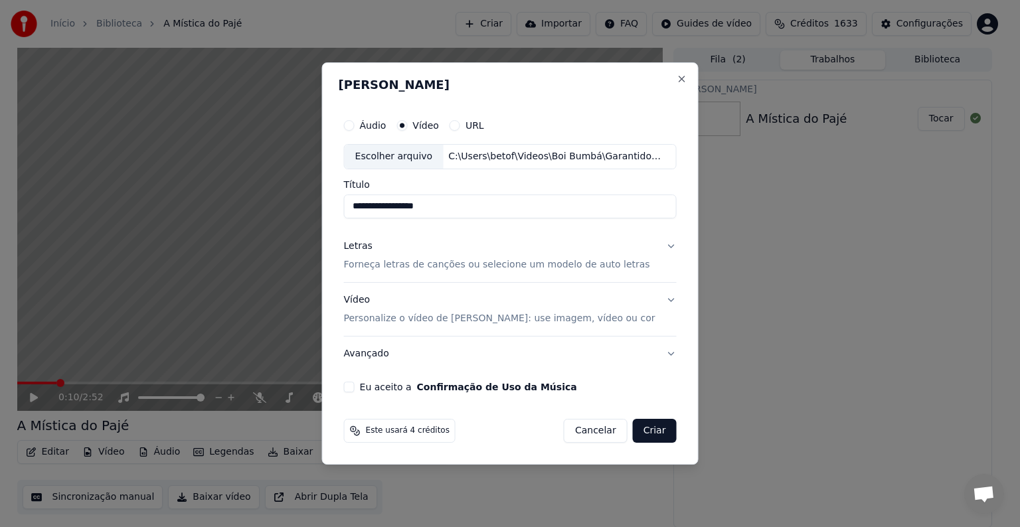
click at [398, 319] on p "Personalize o vídeo de [PERSON_NAME]: use imagem, vídeo ou cor" at bounding box center [499, 318] width 311 height 13
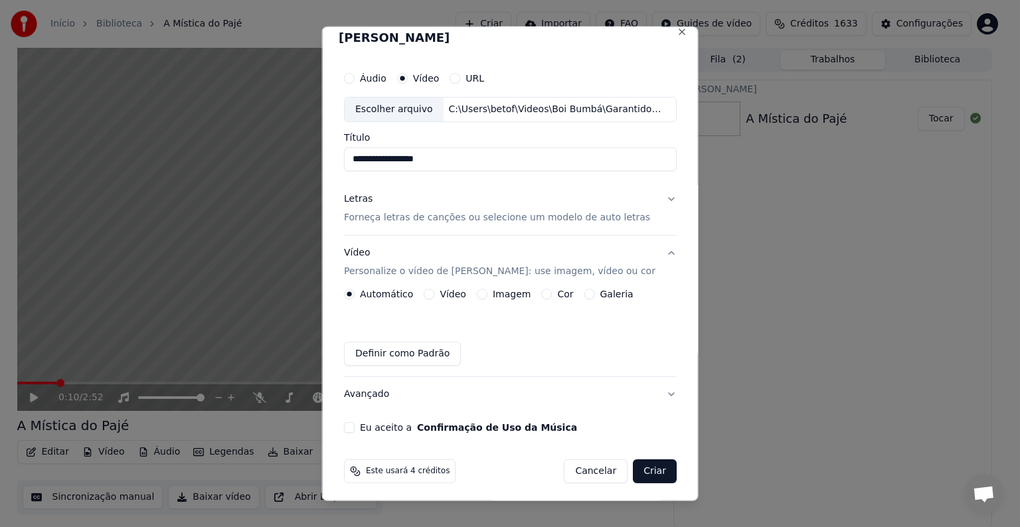
scroll to position [15, 0]
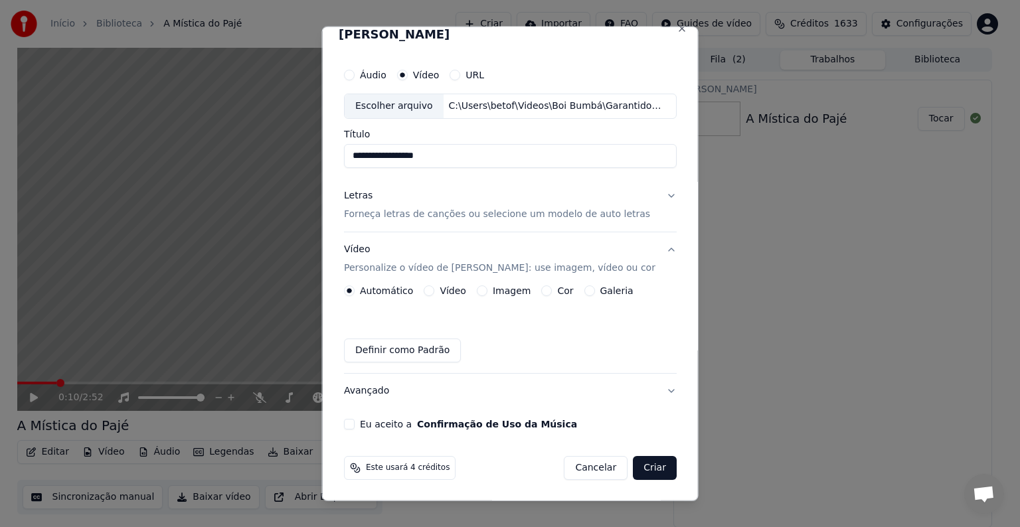
click at [383, 268] on p "Personalize o vídeo de [PERSON_NAME]: use imagem, vídeo ou cor" at bounding box center [499, 268] width 311 height 13
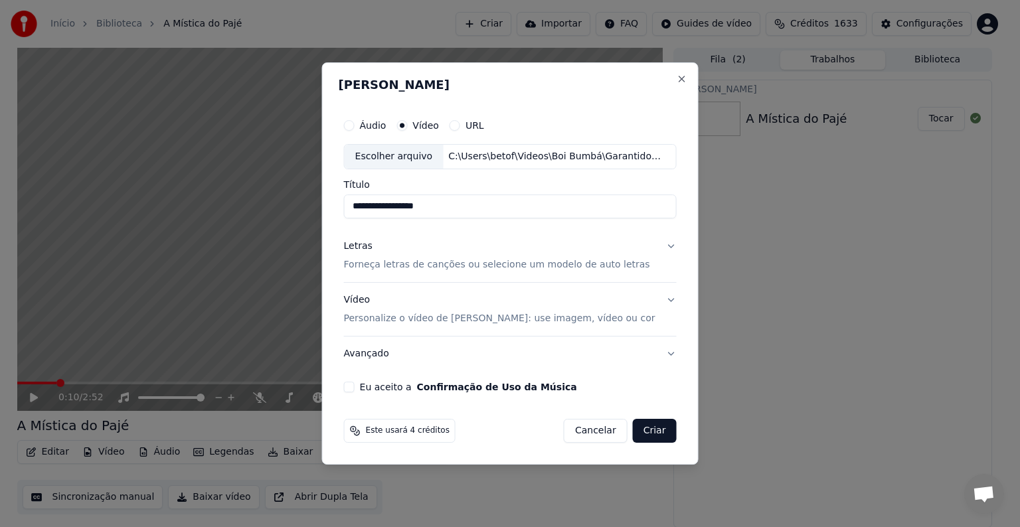
click at [388, 319] on p "Personalize o vídeo de [PERSON_NAME]: use imagem, vídeo ou cor" at bounding box center [499, 318] width 311 height 13
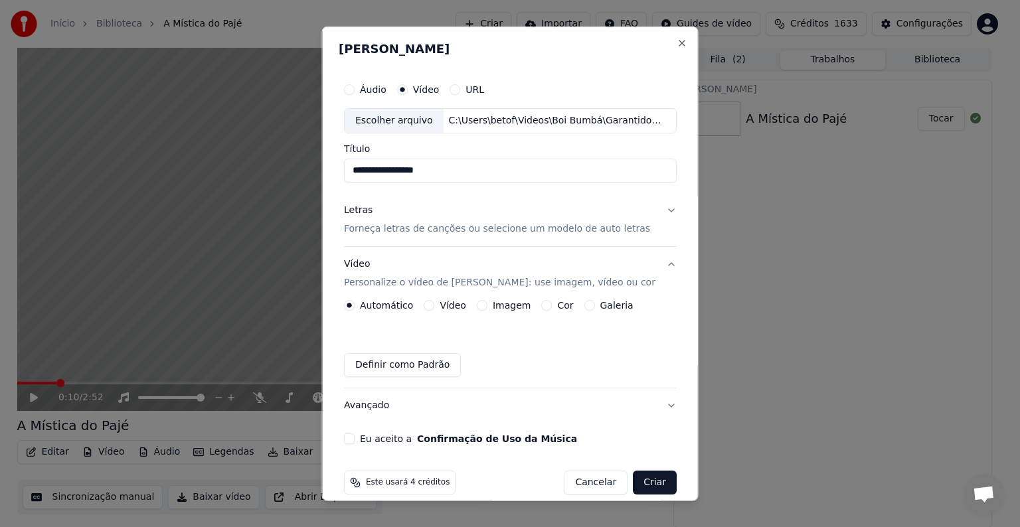
click at [497, 308] on label "Imagem" at bounding box center [511, 305] width 38 height 9
click at [487, 308] on button "Imagem" at bounding box center [481, 305] width 11 height 11
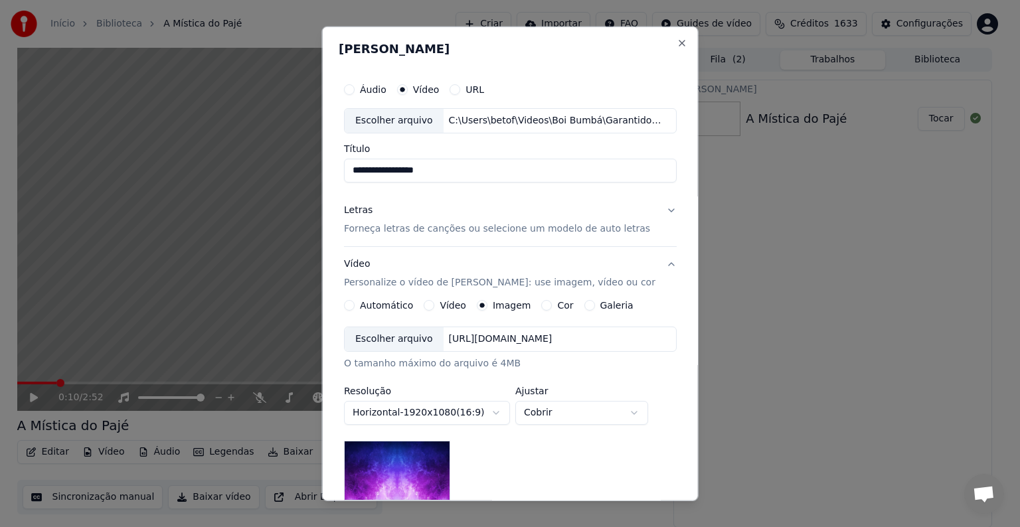
click at [396, 335] on div "Escolher arquivo" at bounding box center [394, 339] width 99 height 24
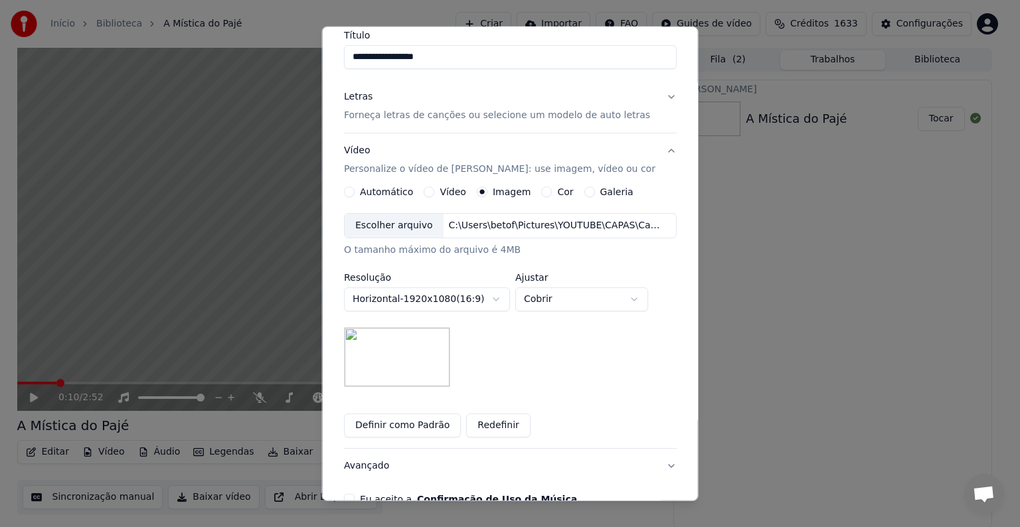
scroll to position [133, 0]
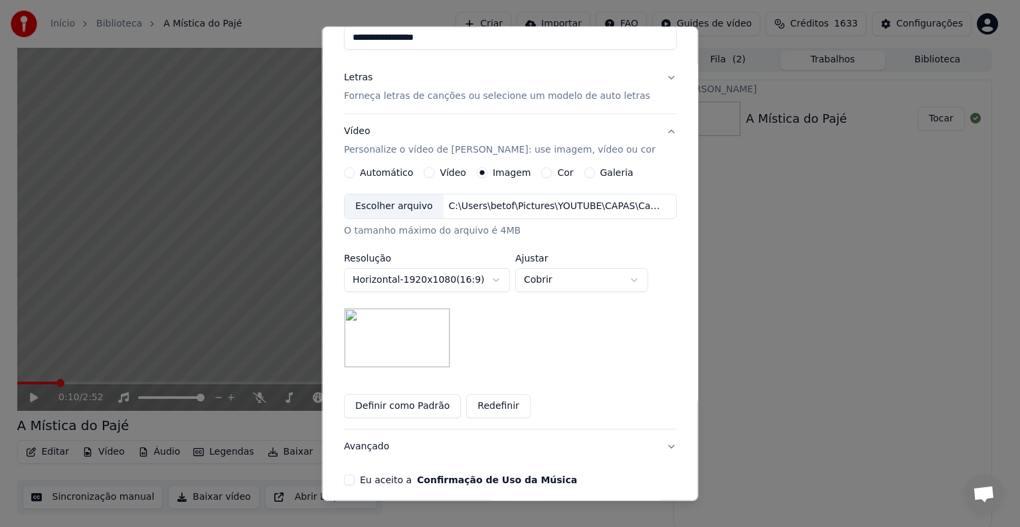
click at [374, 406] on button "Definir como Padrão" at bounding box center [402, 406] width 117 height 24
click at [354, 475] on button "Eu aceito a Confirmação de Uso da Música" at bounding box center [349, 480] width 11 height 11
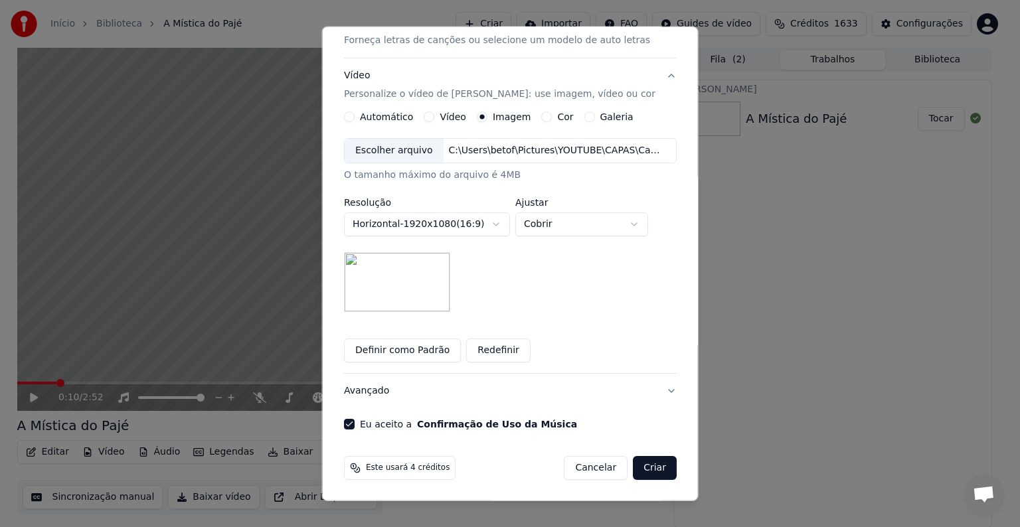
click at [645, 467] on button "Criar" at bounding box center [655, 468] width 44 height 24
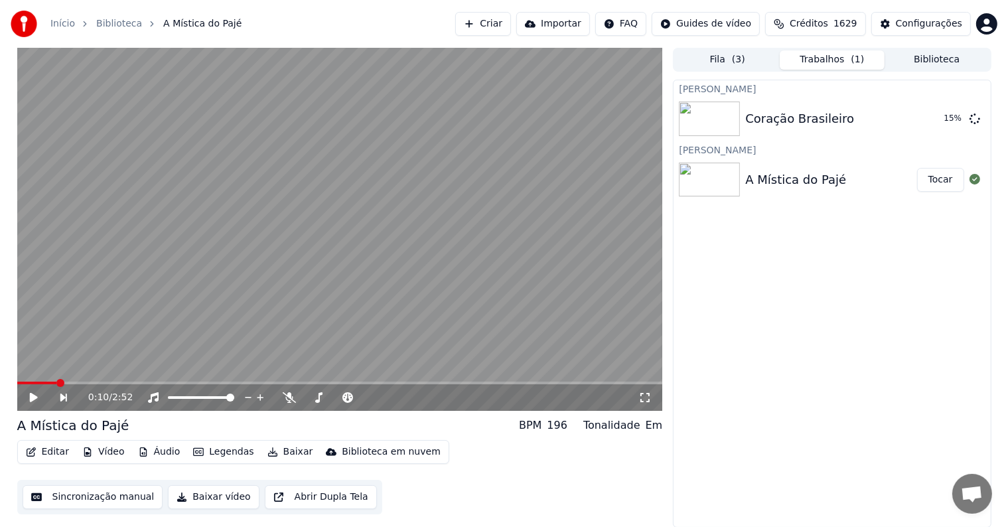
click at [509, 21] on button "Criar" at bounding box center [483, 24] width 56 height 24
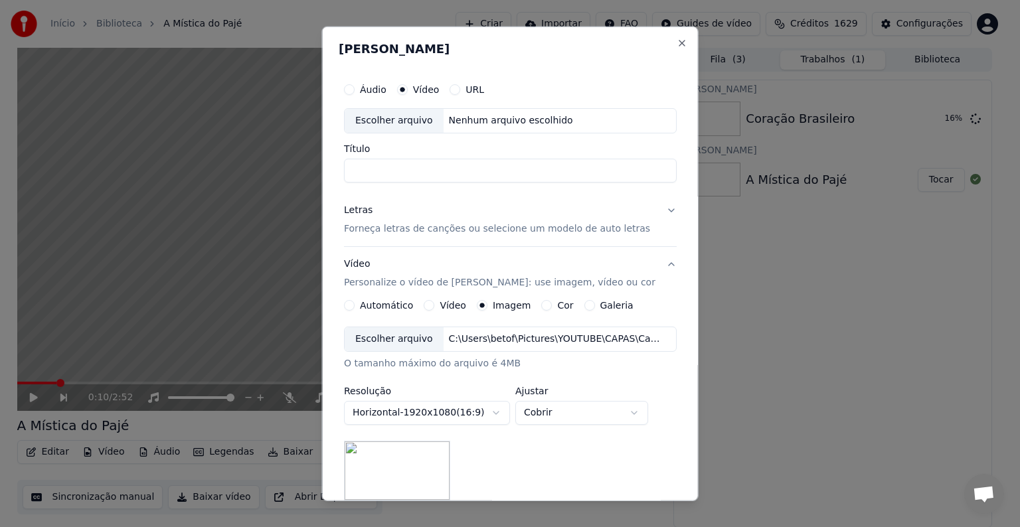
click at [379, 120] on div "Escolher arquivo" at bounding box center [394, 121] width 99 height 24
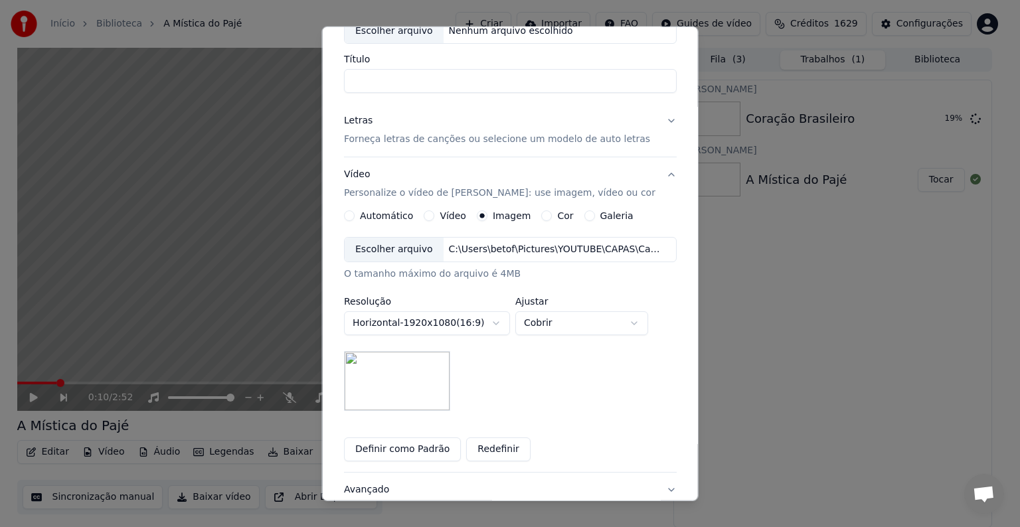
scroll to position [133, 0]
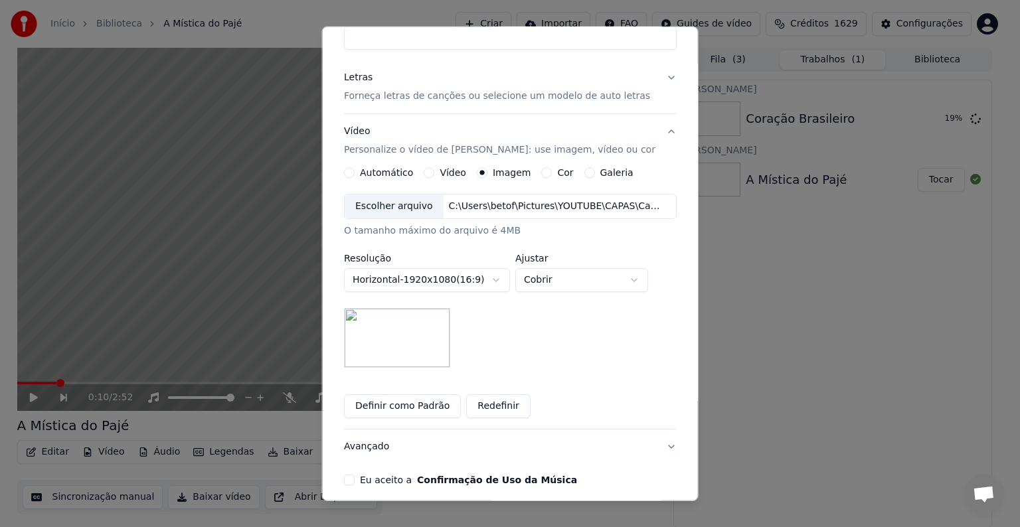
click at [479, 407] on button "Redefinir" at bounding box center [498, 406] width 64 height 24
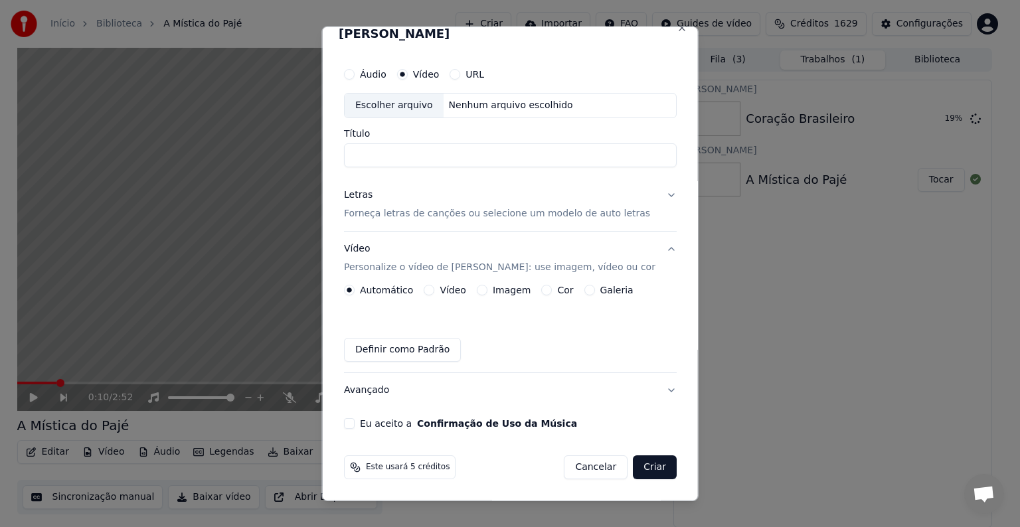
scroll to position [15, 0]
click at [501, 291] on label "Imagem" at bounding box center [511, 290] width 38 height 9
click at [487, 291] on button "Imagem" at bounding box center [481, 290] width 11 height 11
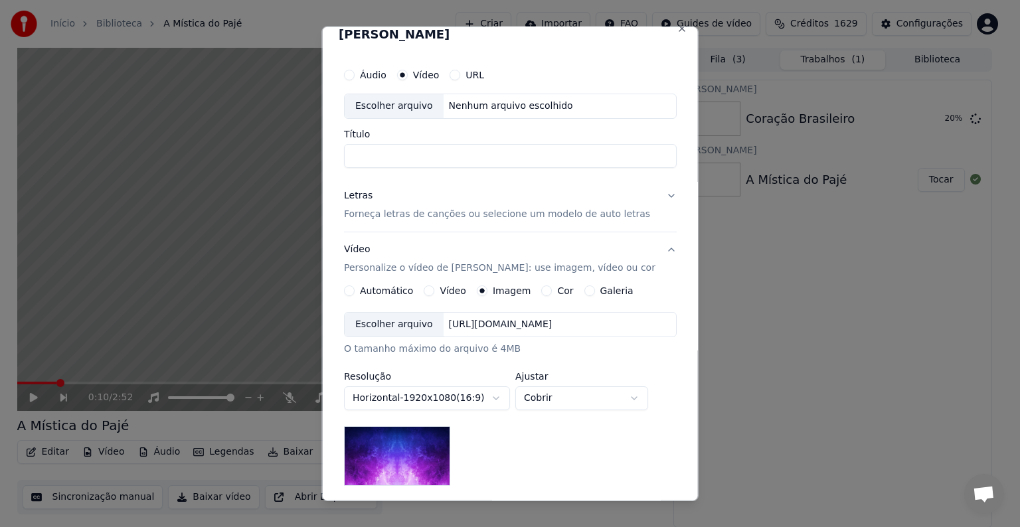
click at [393, 327] on div "Escolher arquivo" at bounding box center [394, 325] width 99 height 24
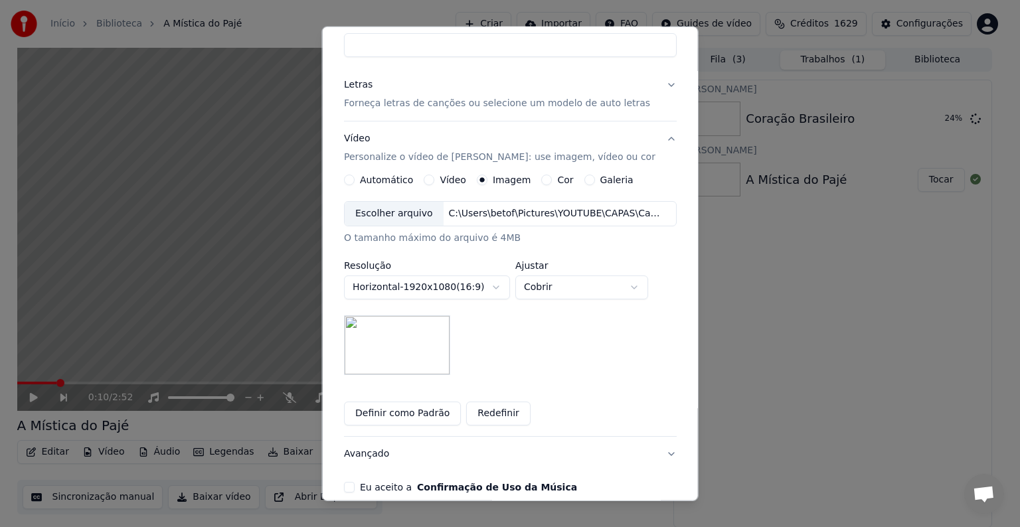
scroll to position [147, 0]
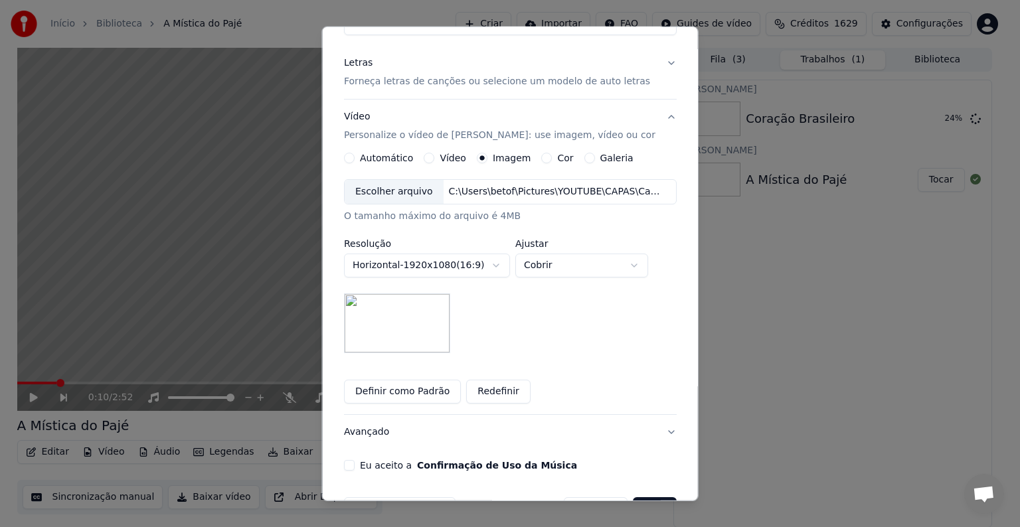
click at [423, 396] on button "Definir como Padrão" at bounding box center [402, 392] width 117 height 24
click at [597, 360] on div "**********" at bounding box center [510, 278] width 333 height 251
click at [495, 388] on button "Redefinir" at bounding box center [498, 392] width 64 height 24
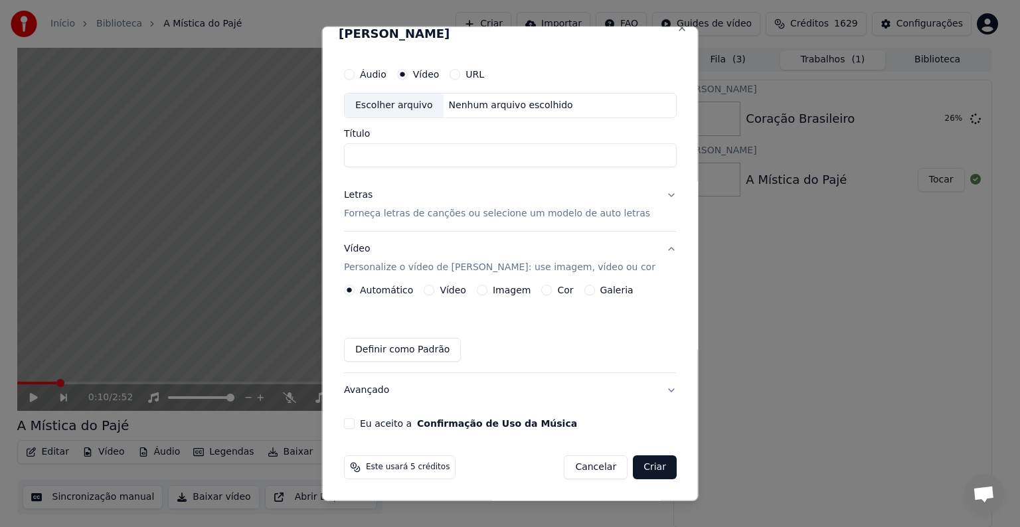
scroll to position [15, 0]
click at [487, 289] on button "Imagem" at bounding box center [481, 290] width 11 height 11
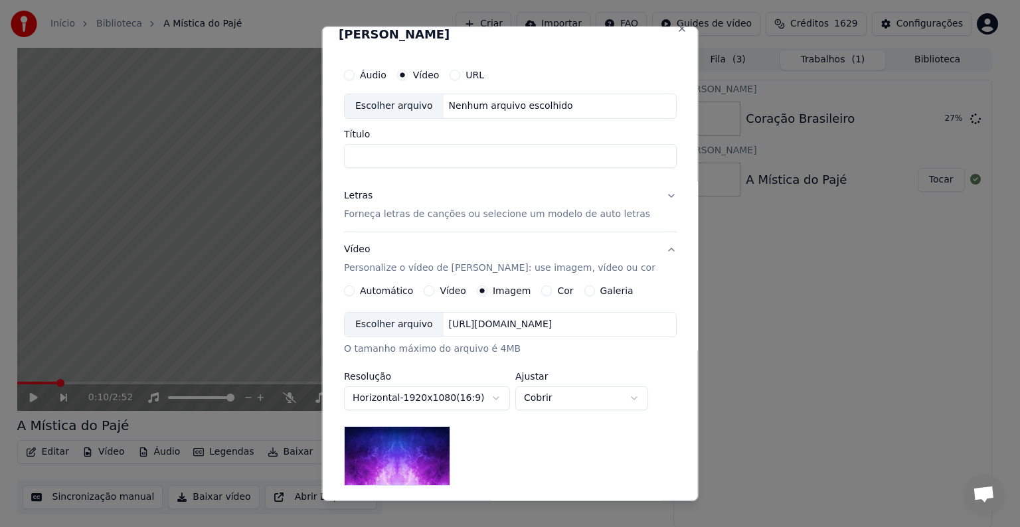
click at [382, 324] on div "Escolher arquivo" at bounding box center [394, 325] width 99 height 24
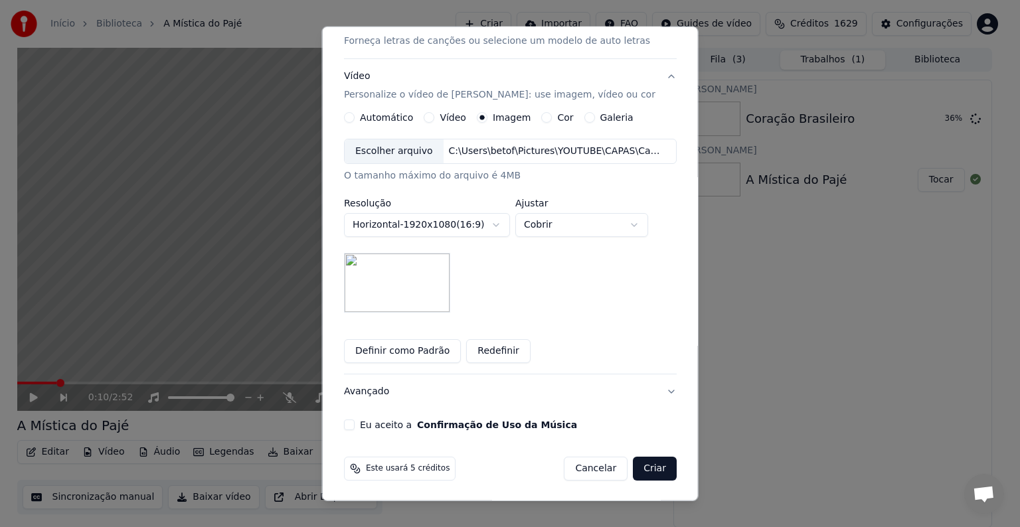
scroll to position [189, 0]
click at [409, 354] on button "Definir como Padrão" at bounding box center [402, 351] width 117 height 24
click at [351, 424] on button "Eu aceito a Confirmação de Uso da Música" at bounding box center [349, 424] width 11 height 11
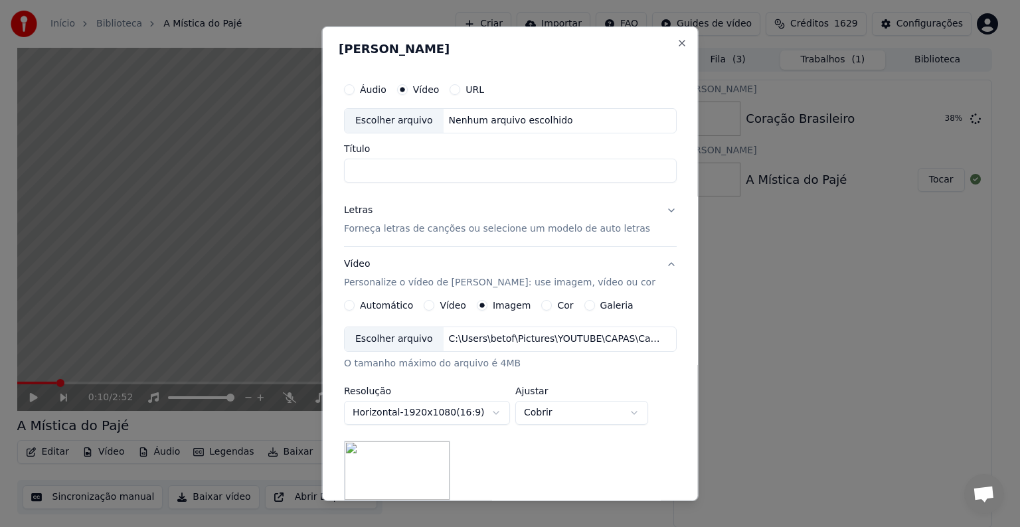
click at [378, 123] on div "Escolher arquivo" at bounding box center [394, 121] width 99 height 24
drag, startPoint x: 451, startPoint y: 173, endPoint x: 617, endPoint y: 181, distance: 166.8
click at [617, 181] on input "**********" at bounding box center [510, 171] width 333 height 24
type input "**********"
click at [367, 228] on p "Forneça letras de canções ou selecione um modelo de auto letras" at bounding box center [497, 228] width 306 height 13
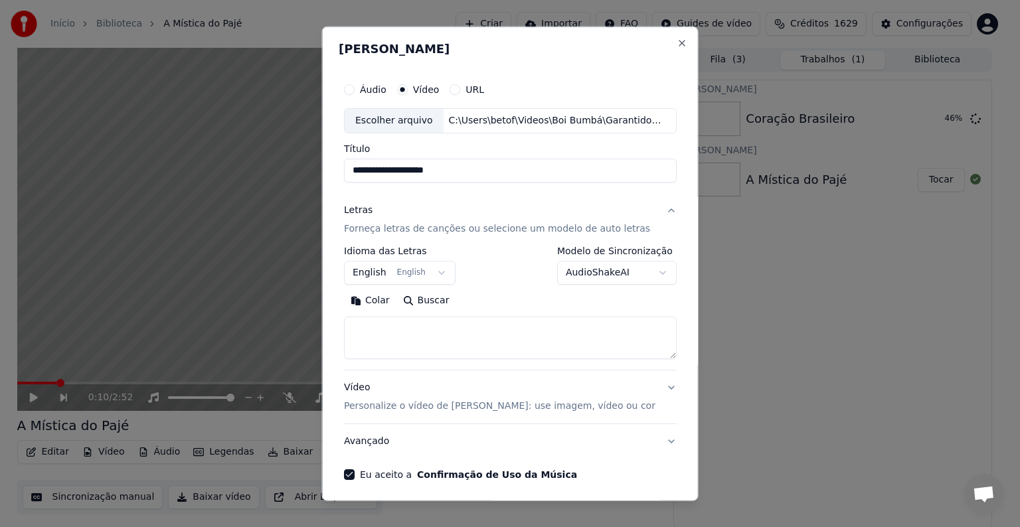
click at [375, 264] on button "English English" at bounding box center [400, 273] width 112 height 24
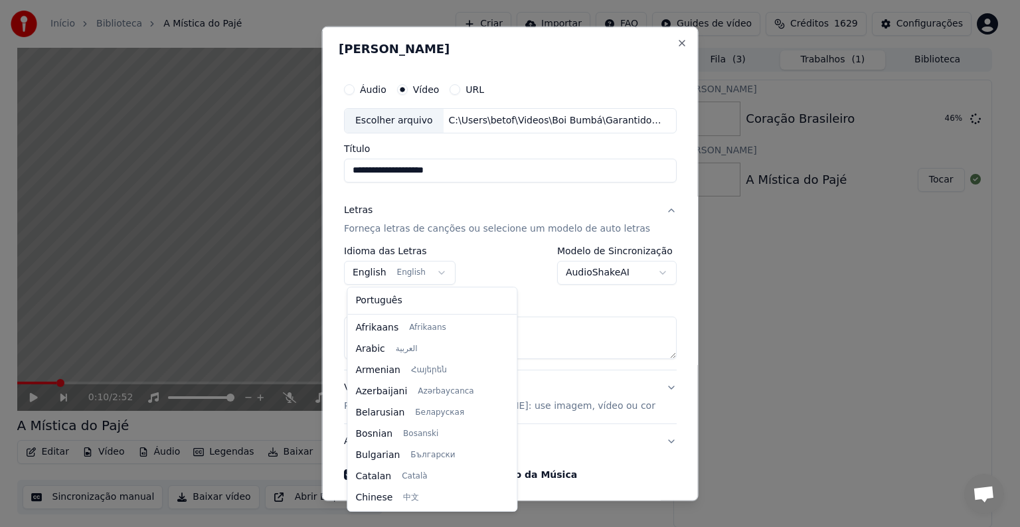
scroll to position [106, 0]
select select "**"
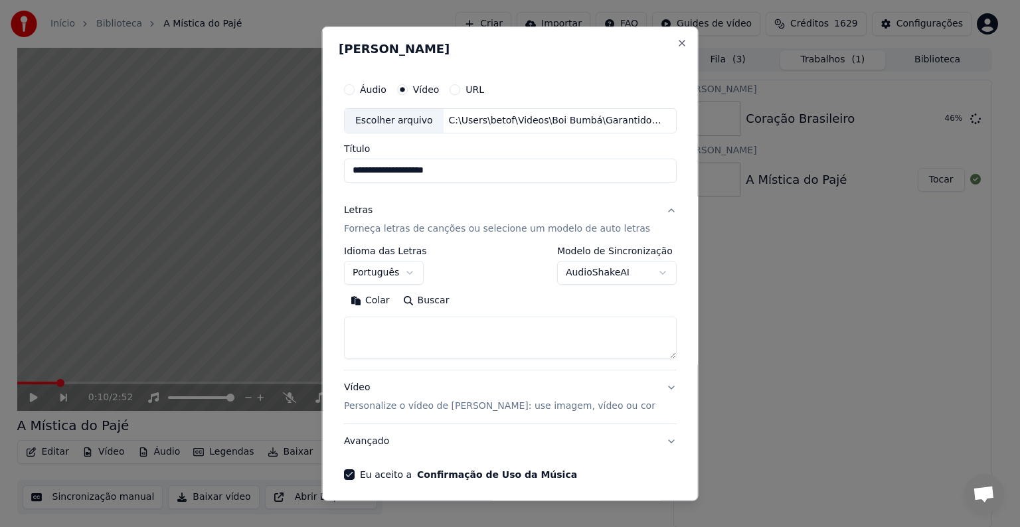
click at [376, 301] on button "Colar" at bounding box center [370, 300] width 52 height 21
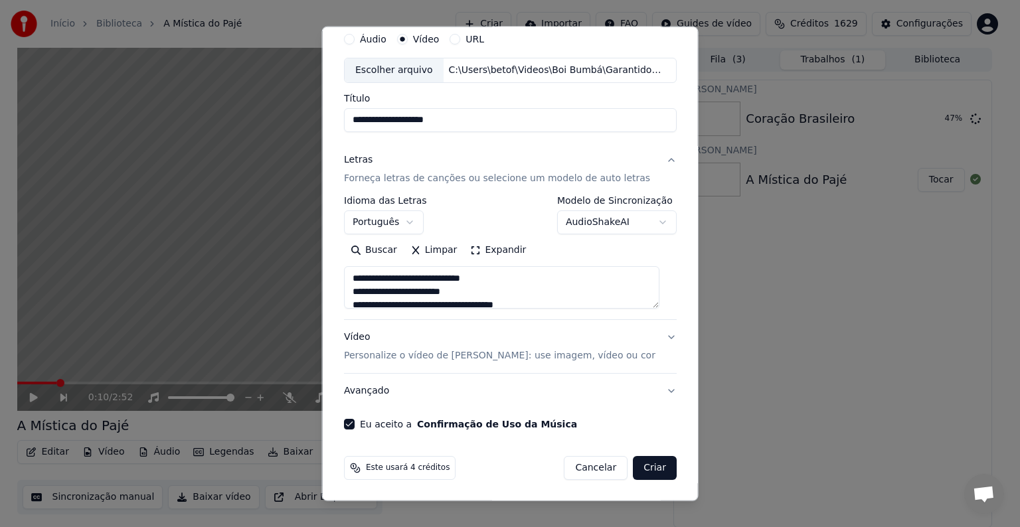
click at [638, 465] on button "Criar" at bounding box center [655, 468] width 44 height 24
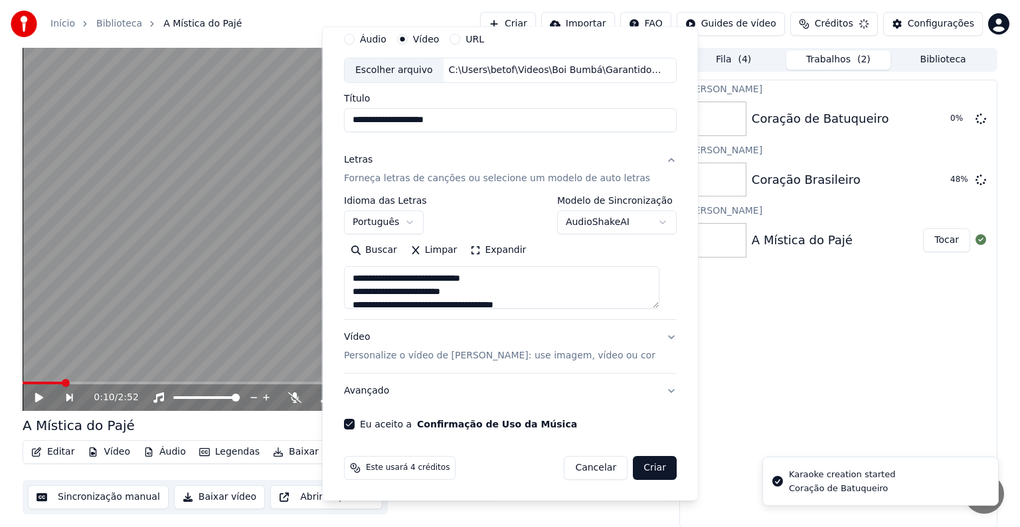
type textarea "**********"
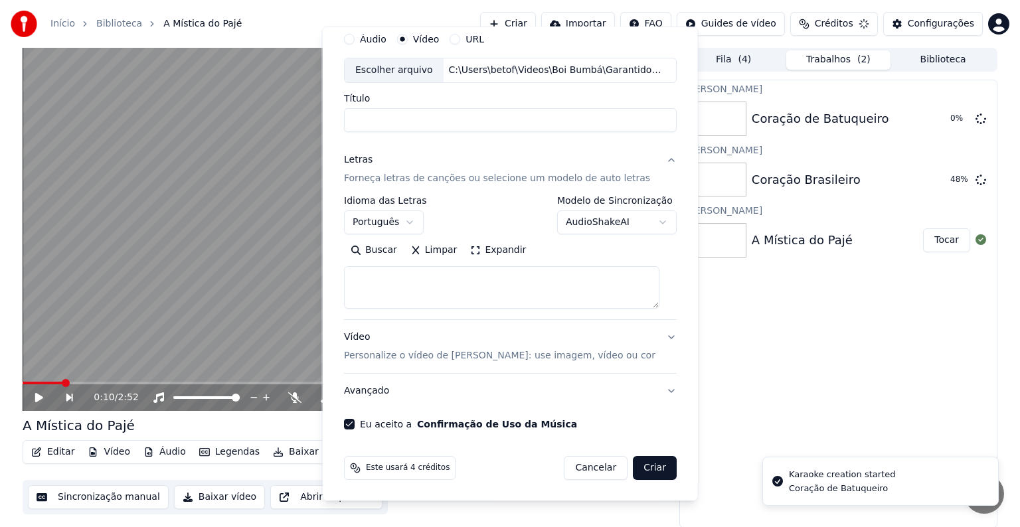
select select
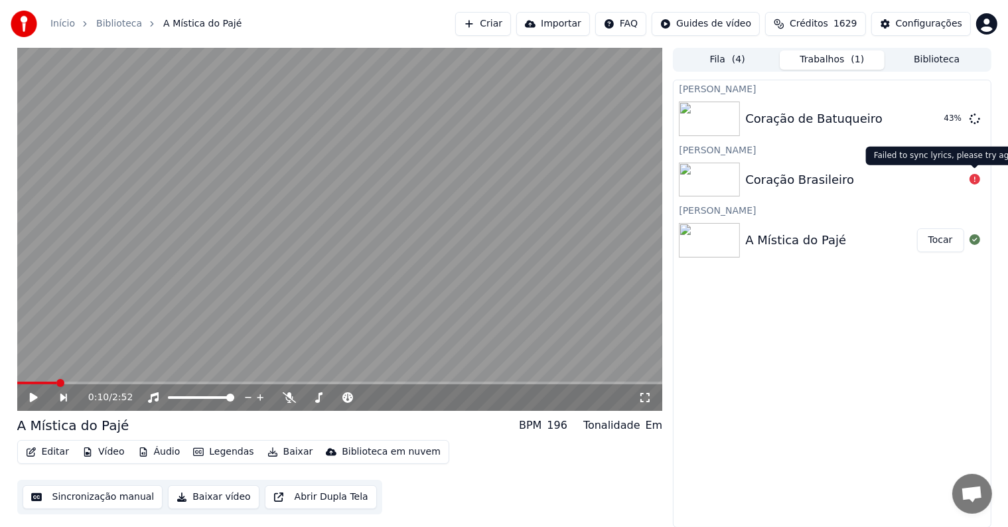
click at [976, 179] on icon at bounding box center [975, 179] width 11 height 11
click at [771, 181] on div "Coração Brasileiro" at bounding box center [800, 180] width 109 height 19
click at [503, 29] on button "Criar" at bounding box center [483, 24] width 56 height 24
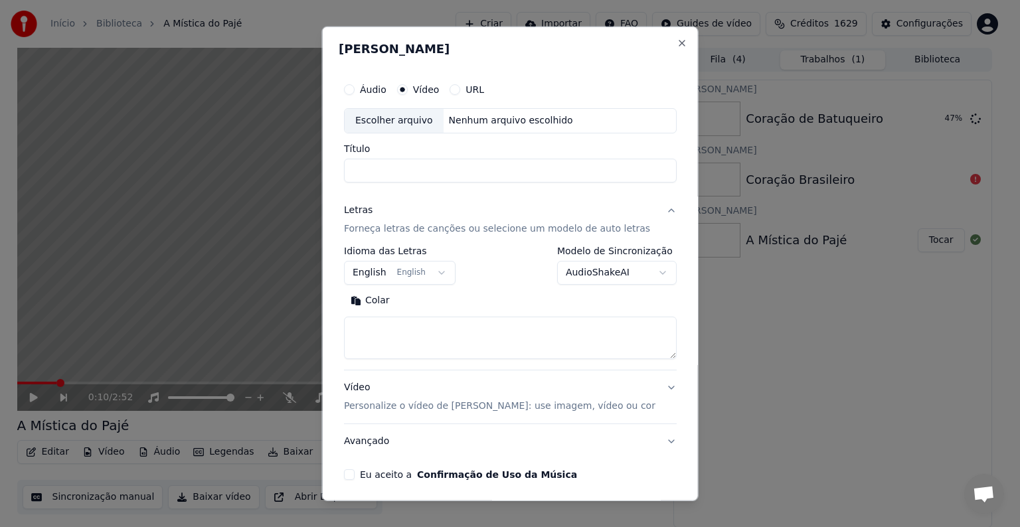
click at [410, 124] on div "Escolher arquivo" at bounding box center [394, 121] width 99 height 24
drag, startPoint x: 401, startPoint y: 170, endPoint x: 604, endPoint y: 171, distance: 203.1
click at [604, 171] on input "**********" at bounding box center [510, 171] width 333 height 24
type input "**********"
click at [388, 277] on button "English English" at bounding box center [400, 273] width 112 height 24
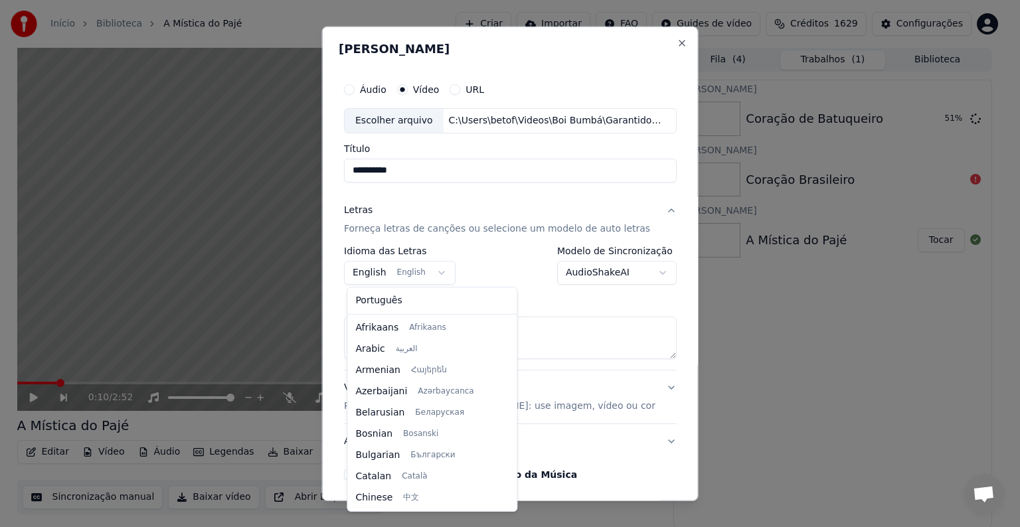
scroll to position [106, 0]
select select "**"
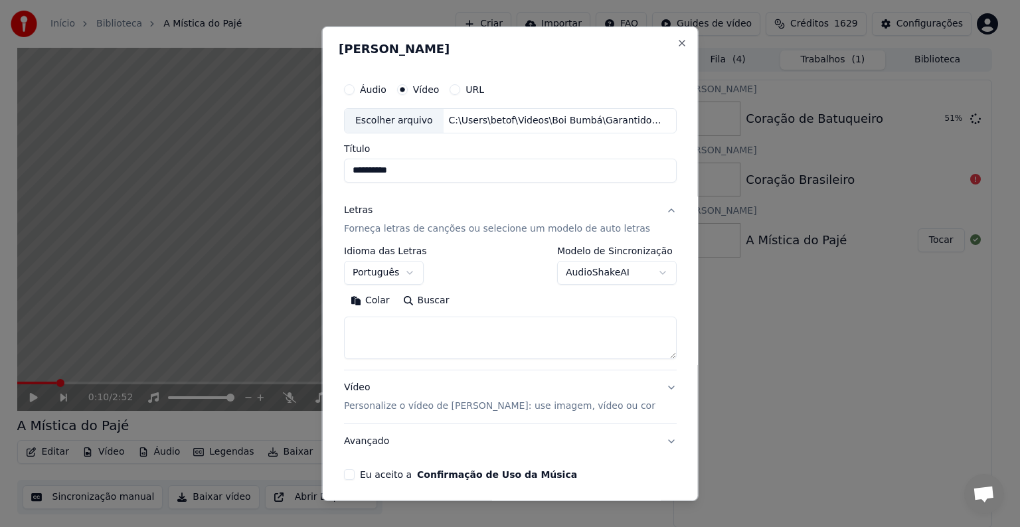
click at [380, 299] on button "Colar" at bounding box center [370, 300] width 52 height 21
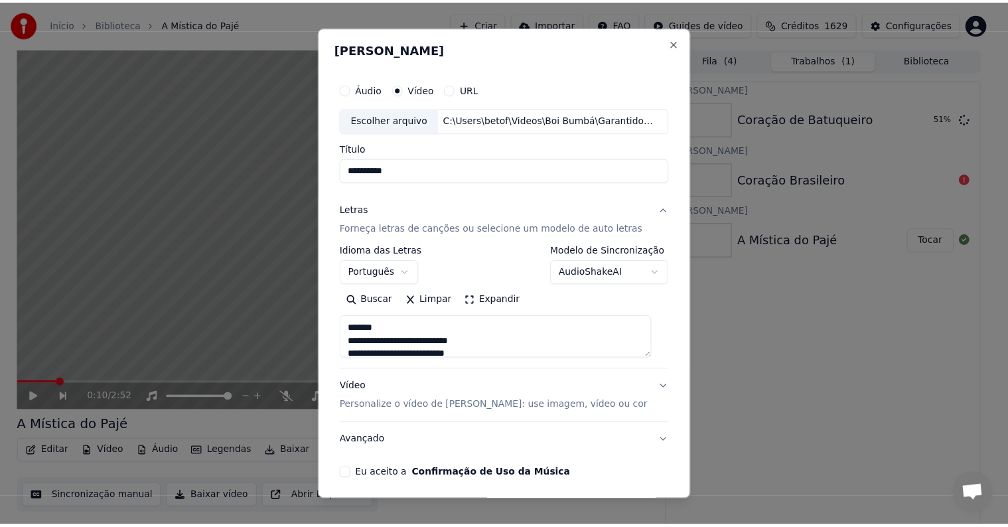
scroll to position [50, 0]
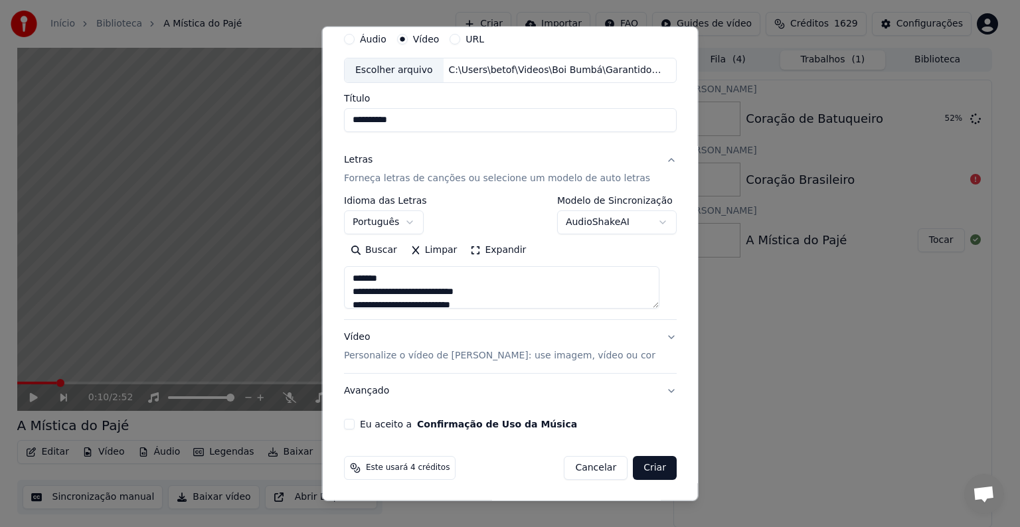
click at [349, 424] on button "Eu aceito a Confirmação de Uso da Música" at bounding box center [349, 424] width 11 height 11
type textarea "**********"
click at [639, 466] on button "Criar" at bounding box center [655, 468] width 44 height 24
select select "**"
type textarea "**********"
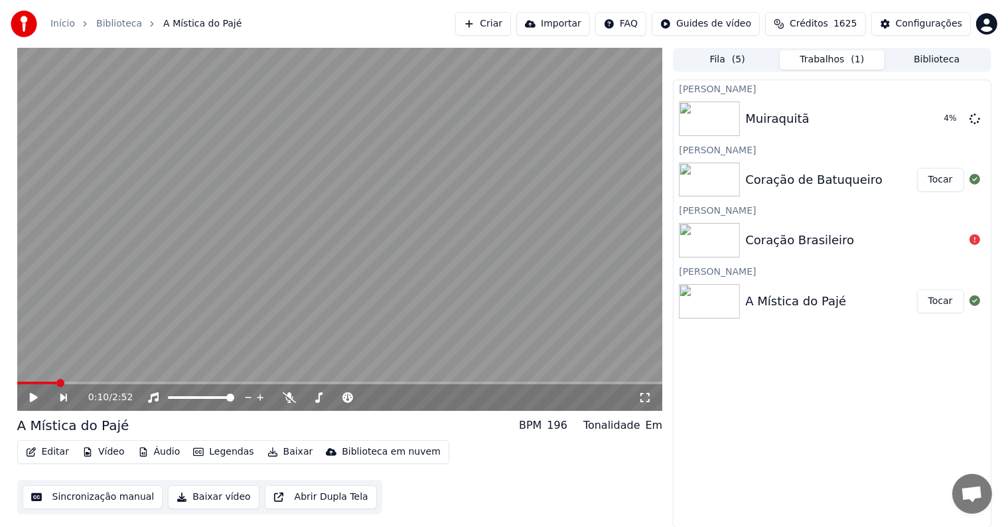
click at [935, 60] on button "Biblioteca" at bounding box center [937, 59] width 105 height 19
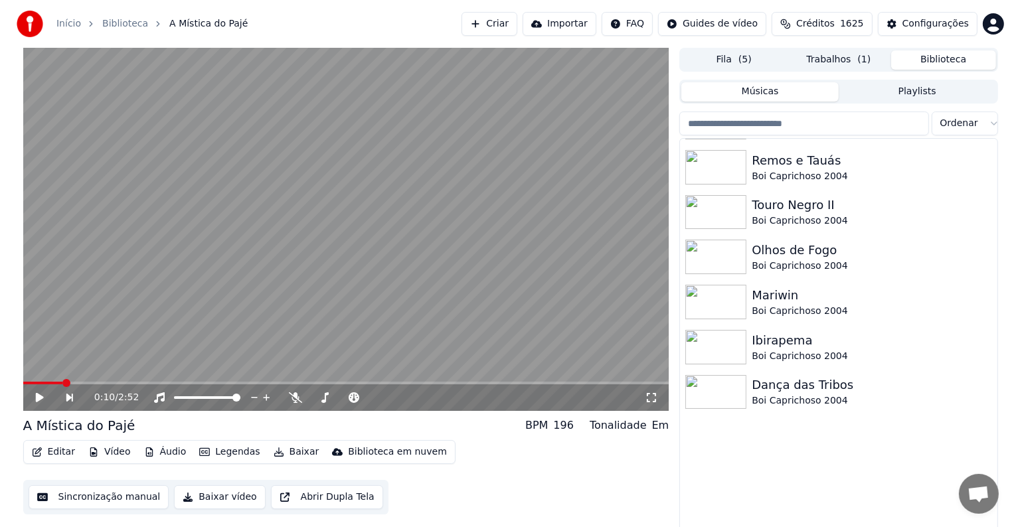
scroll to position [0, 0]
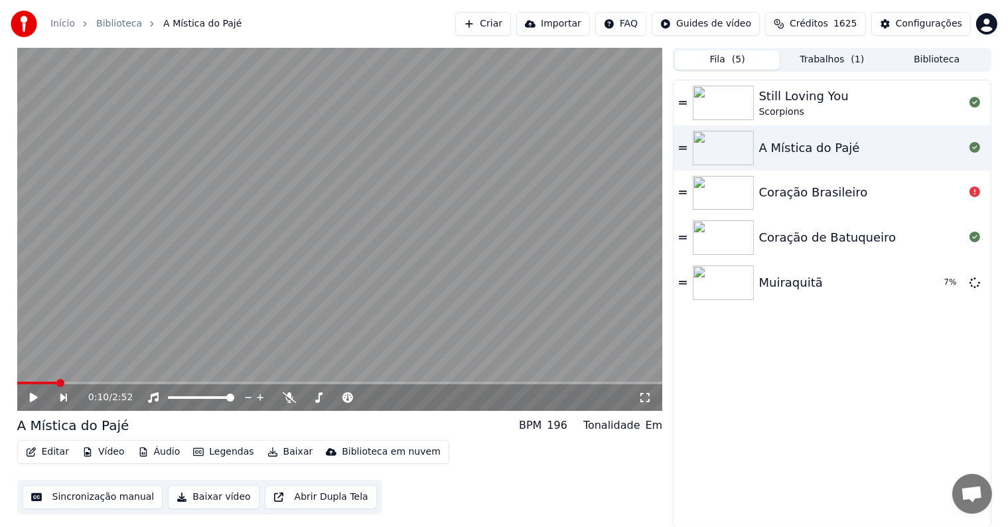
drag, startPoint x: 719, startPoint y: 56, endPoint x: 818, endPoint y: 178, distance: 156.7
click at [720, 56] on button "Fila ( 5 )" at bounding box center [727, 59] width 105 height 19
drag, startPoint x: 975, startPoint y: 195, endPoint x: 787, endPoint y: 193, distance: 187.2
click at [974, 195] on icon at bounding box center [975, 192] width 11 height 11
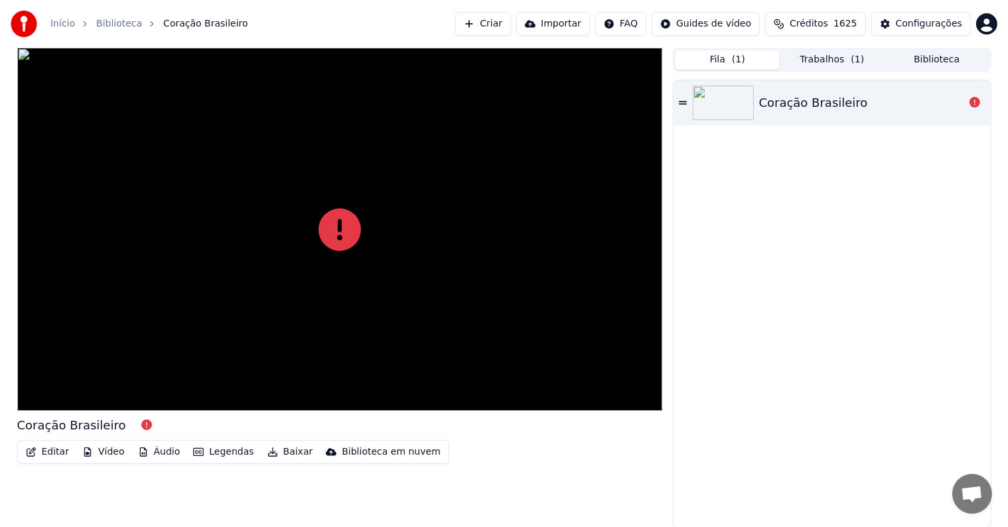
click at [787, 193] on div "Coração Brasileiro" at bounding box center [832, 303] width 317 height 447
click at [684, 100] on icon at bounding box center [683, 102] width 8 height 9
click at [850, 128] on div "Coração Brasileiro" at bounding box center [832, 303] width 317 height 447
click at [975, 104] on icon at bounding box center [975, 102] width 11 height 11
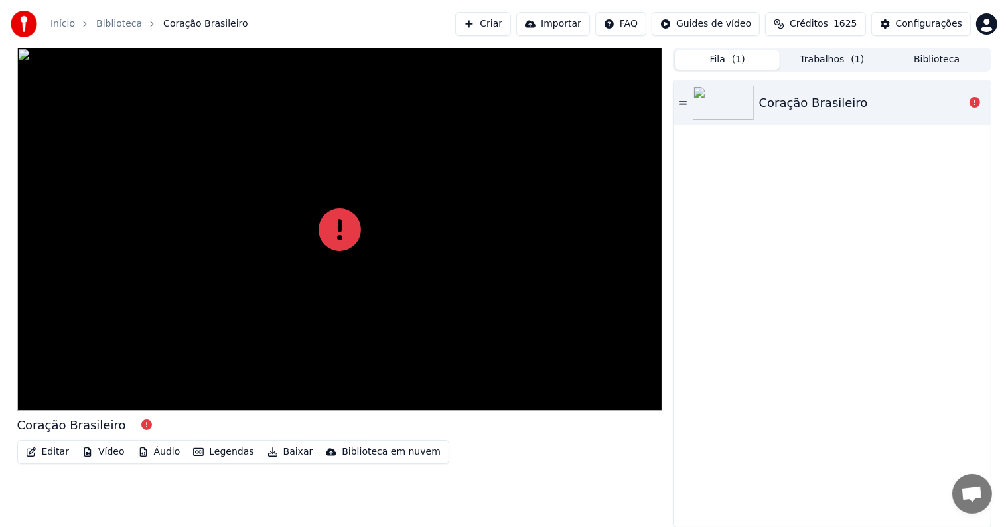
click at [811, 58] on button "Trabalhos ( 1 )" at bounding box center [832, 59] width 105 height 19
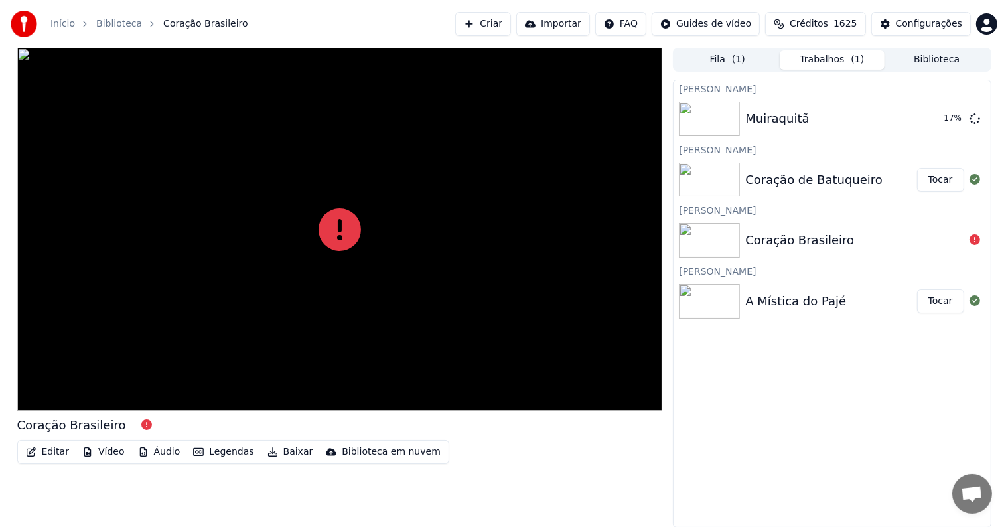
click at [918, 242] on div "Coração Brasileiro" at bounding box center [855, 240] width 218 height 19
click at [709, 239] on img at bounding box center [709, 240] width 61 height 35
click at [794, 239] on div "Coração Brasileiro" at bounding box center [800, 240] width 109 height 19
click at [503, 28] on button "Criar" at bounding box center [483, 24] width 56 height 24
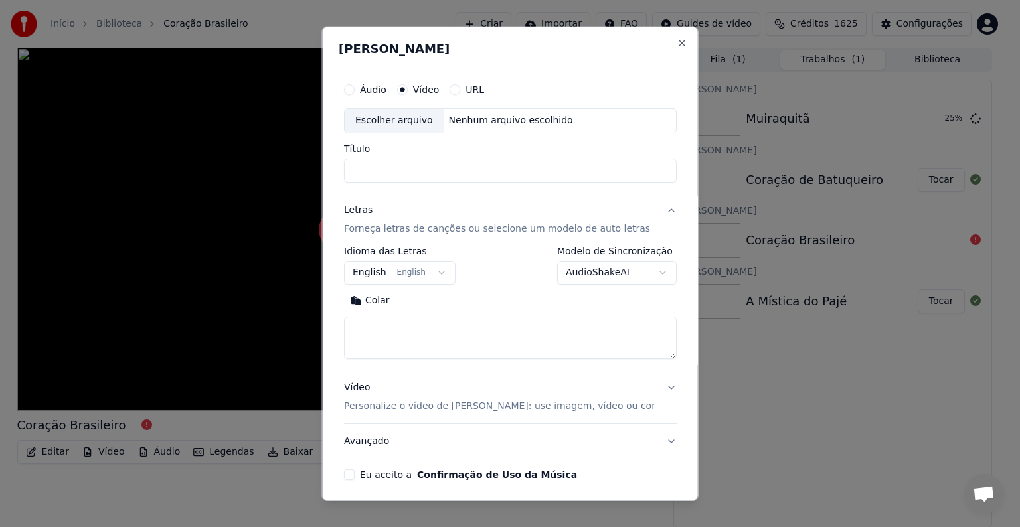
click at [378, 121] on div "Escolher arquivo" at bounding box center [394, 121] width 99 height 24
drag, startPoint x: 428, startPoint y: 173, endPoint x: 608, endPoint y: 173, distance: 180.6
click at [608, 173] on input "**********" at bounding box center [510, 171] width 333 height 24
type input "**********"
click at [377, 230] on p "Forneça letras de canções ou selecione um modelo de auto letras" at bounding box center [497, 228] width 306 height 13
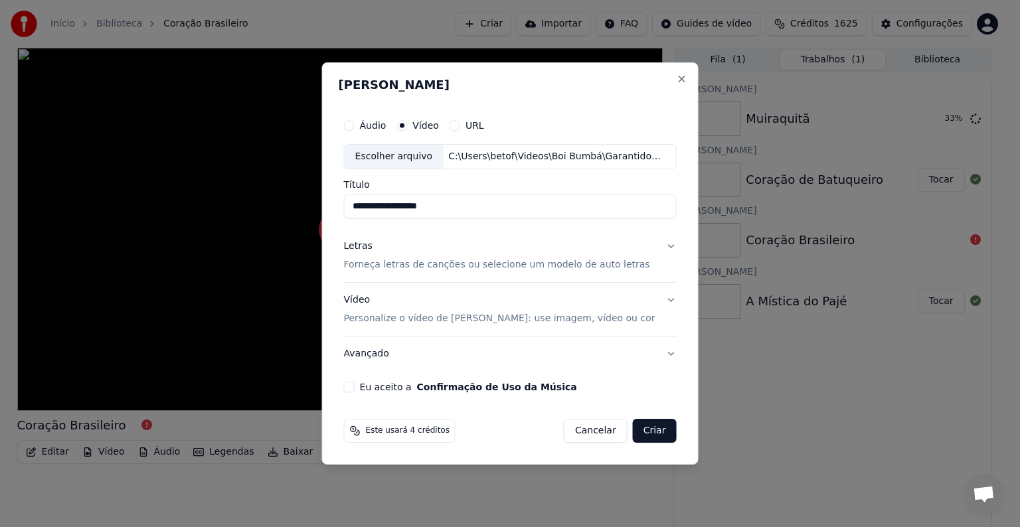
click at [374, 264] on p "Forneça letras de canções ou selecione um modelo de auto letras" at bounding box center [497, 264] width 306 height 13
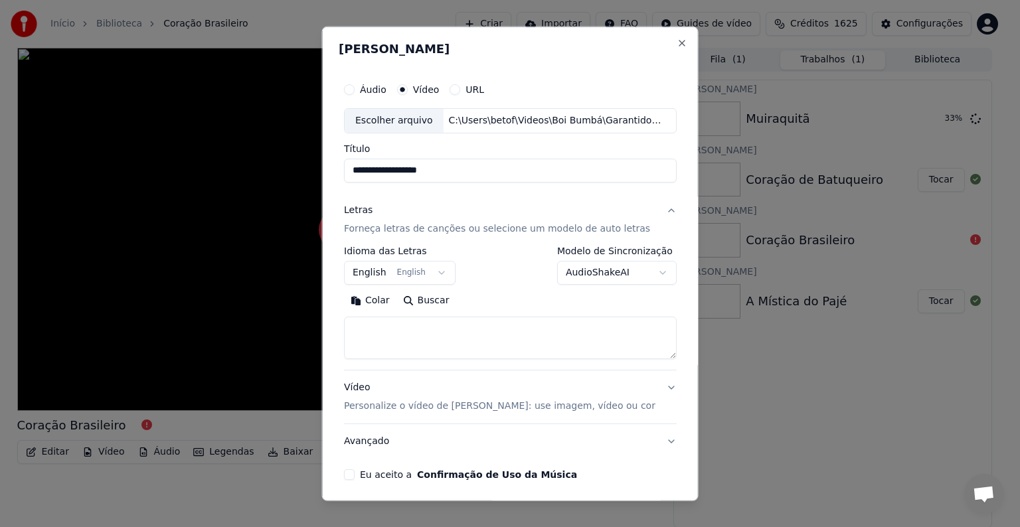
click at [374, 274] on button "English English" at bounding box center [400, 273] width 112 height 24
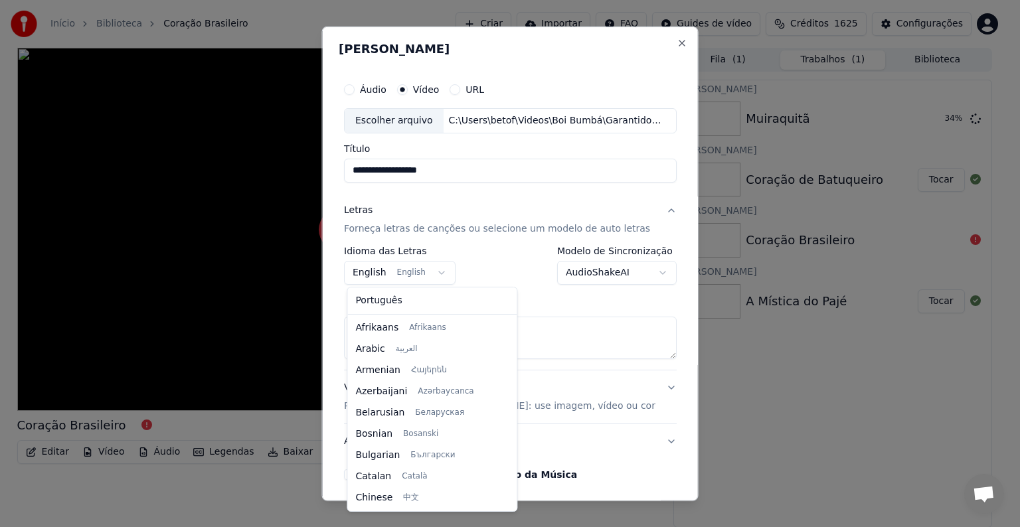
scroll to position [106, 0]
select select "**"
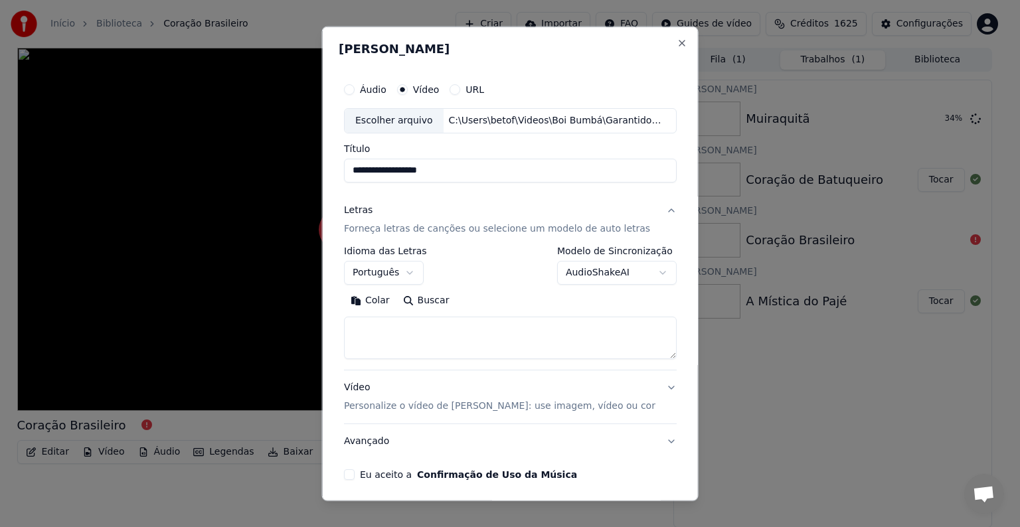
click at [374, 300] on button "Colar" at bounding box center [370, 300] width 52 height 21
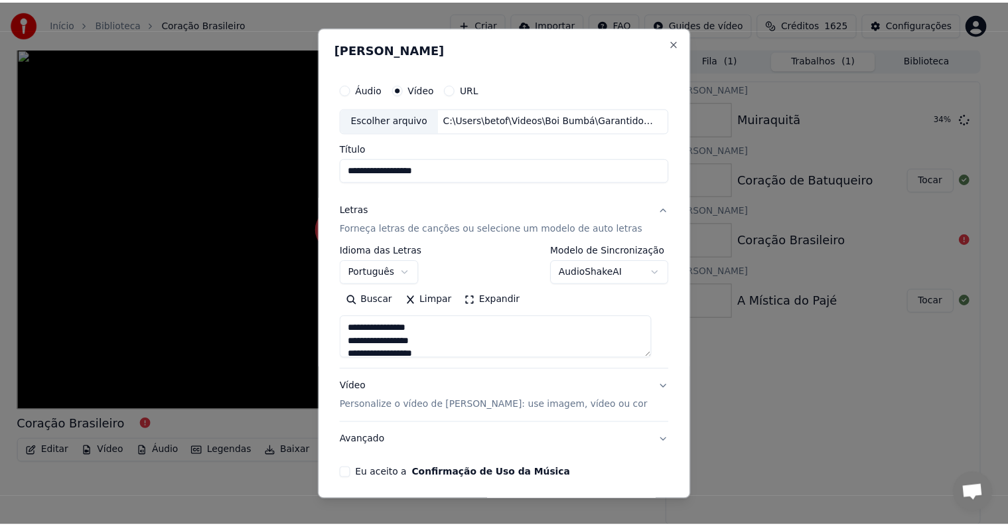
scroll to position [50, 0]
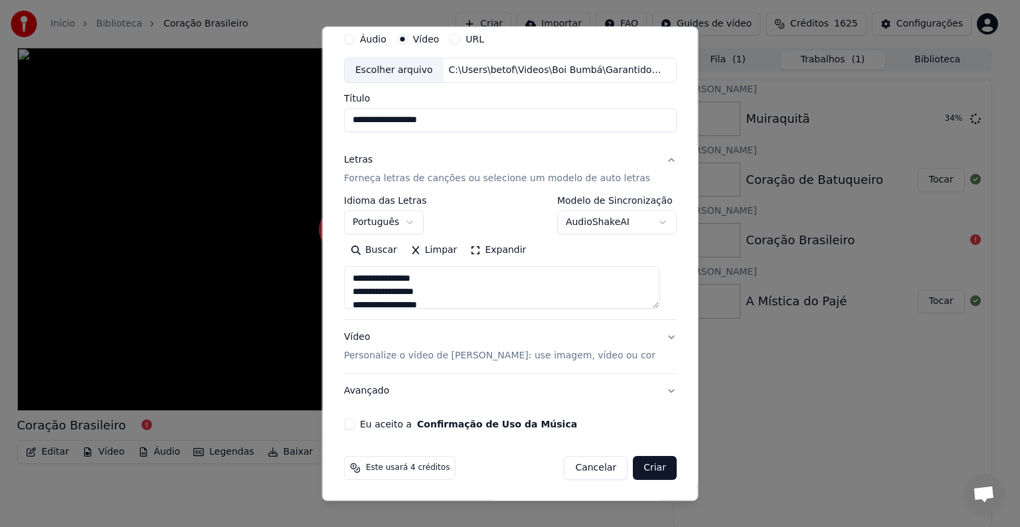
click at [349, 422] on button "Eu aceito a Confirmação de Uso da Música" at bounding box center [349, 424] width 11 height 11
click at [638, 470] on button "Criar" at bounding box center [655, 468] width 44 height 24
type textarea "**********"
